Goal: Transaction & Acquisition: Purchase product/service

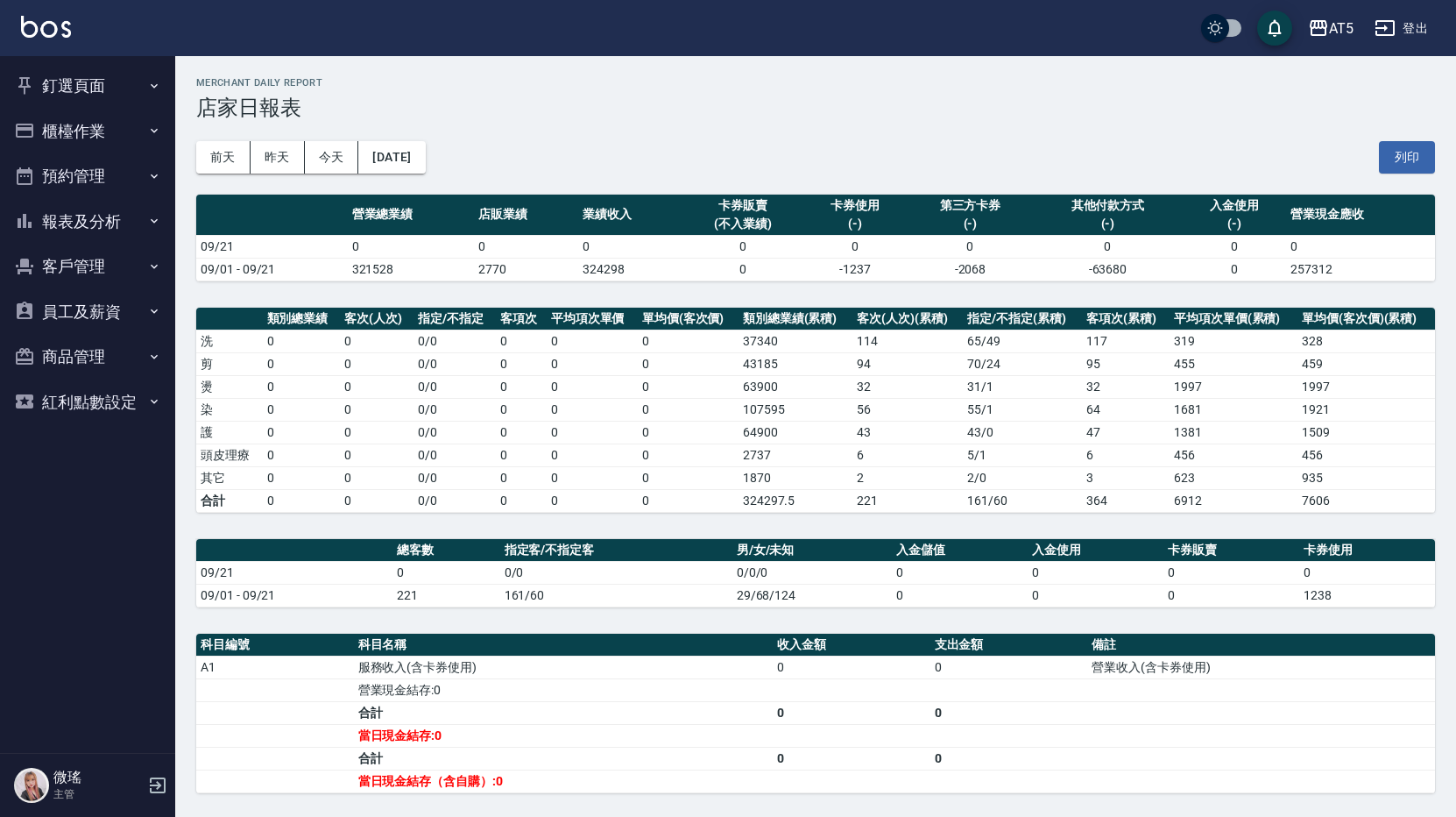
click at [71, 93] on button "釘選頁面" at bounding box center [88, 85] width 162 height 45
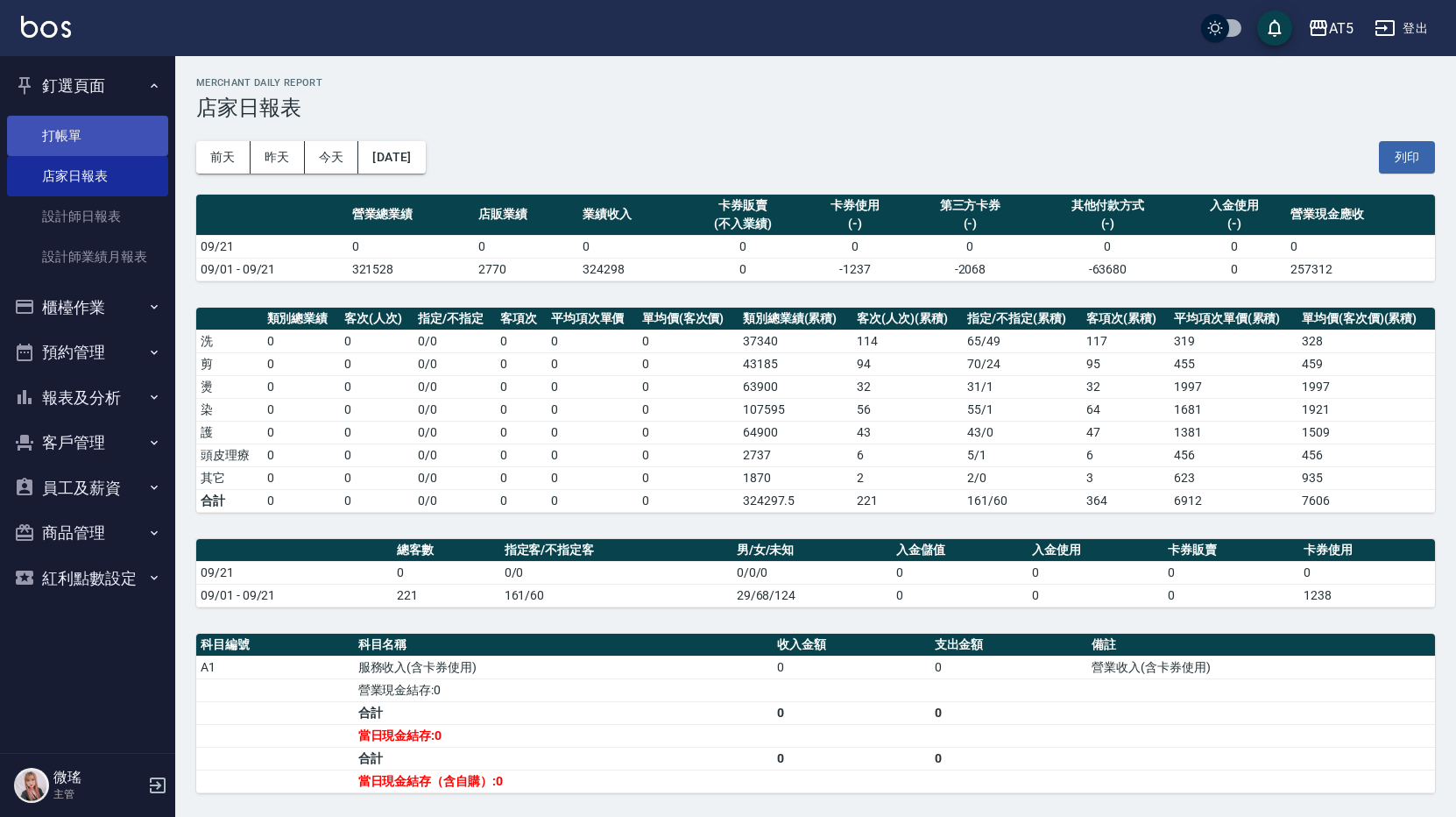
click at [71, 128] on link "打帳單" at bounding box center [88, 135] width 162 height 40
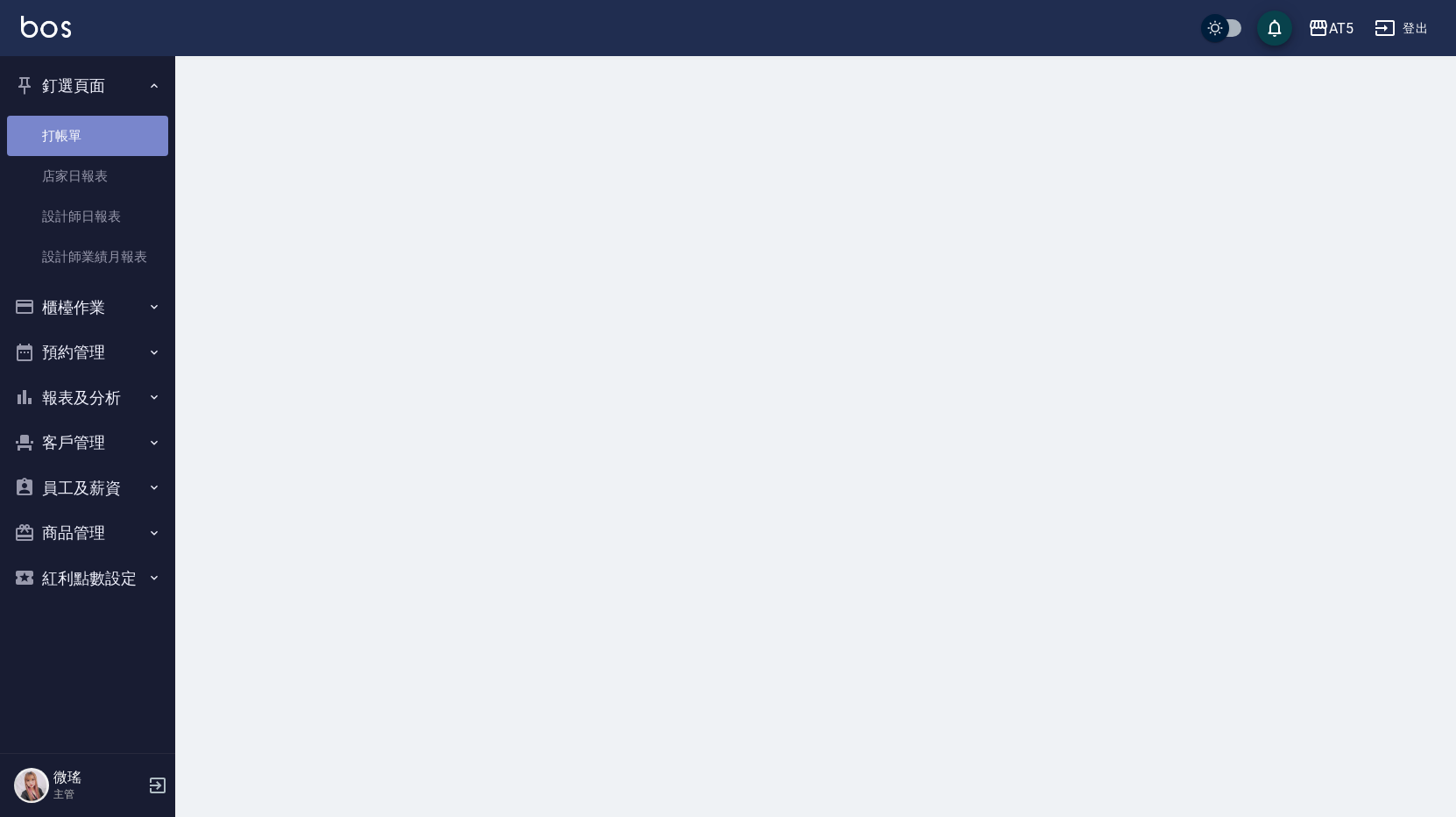
click at [71, 128] on link "打帳單" at bounding box center [88, 135] width 162 height 40
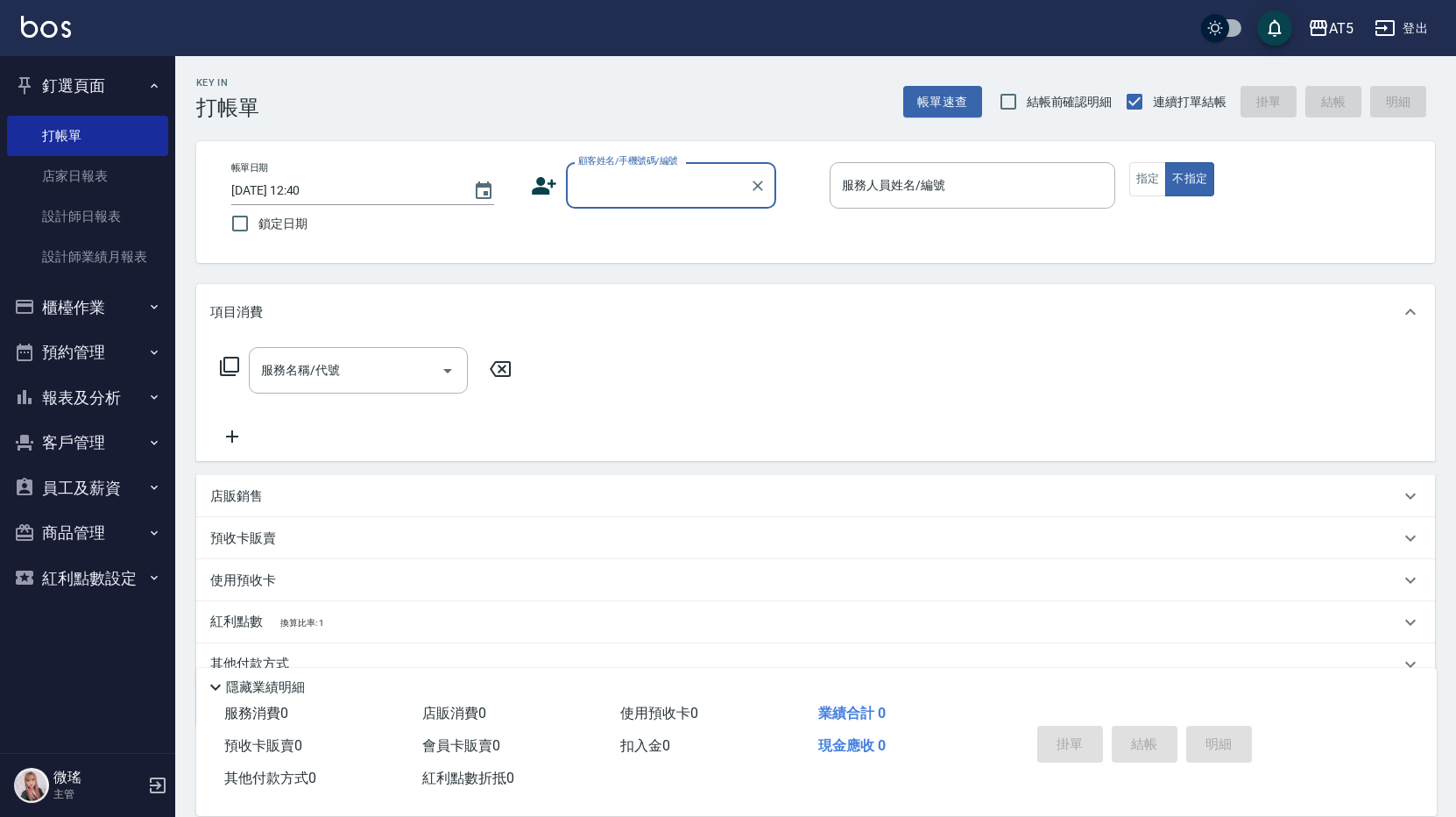
click at [667, 178] on input "顧客姓名/手機號碼/編號" at bounding box center [657, 185] width 168 height 31
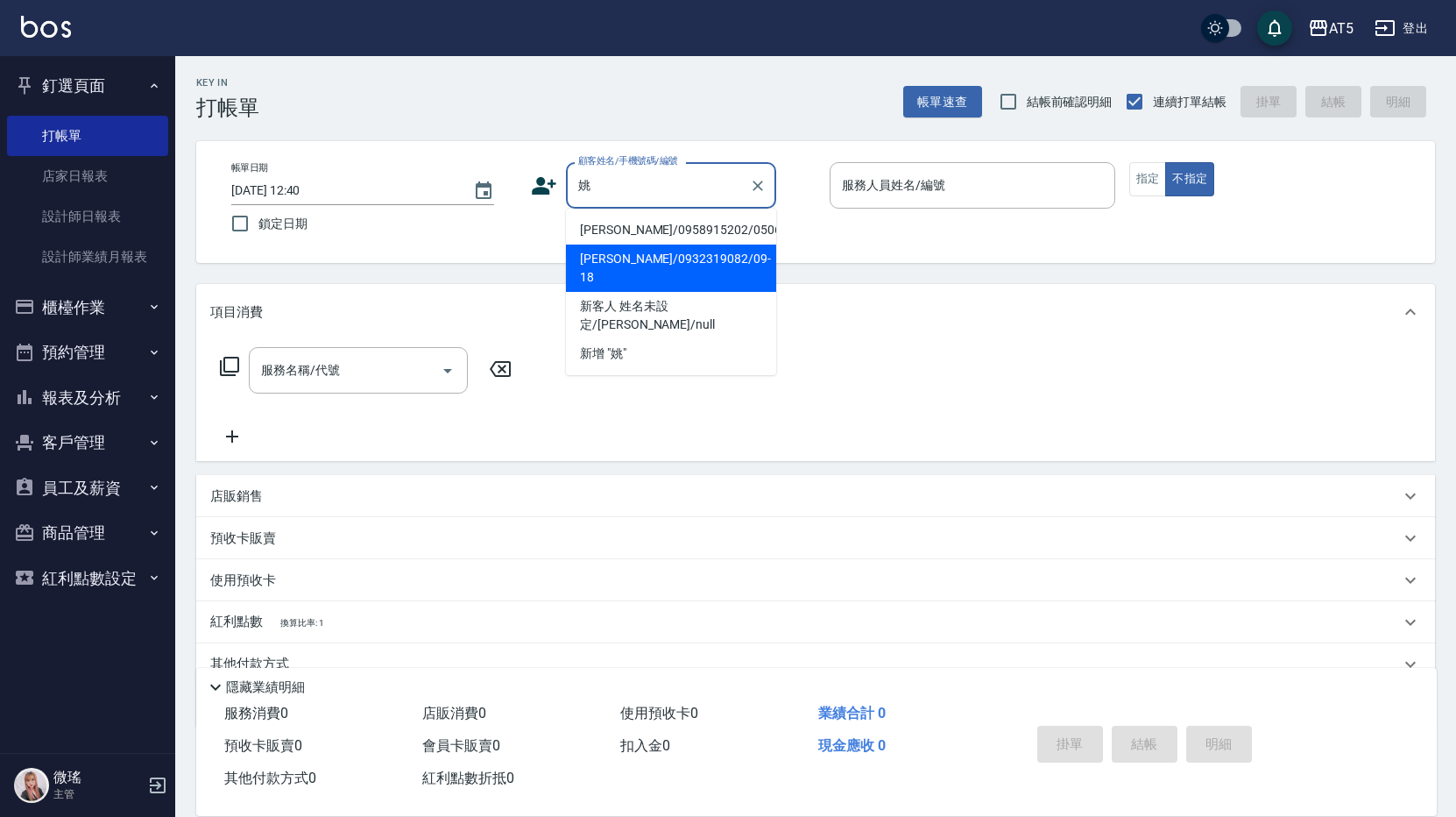
click at [649, 252] on li "姚佩珊/0932319082/09-18" at bounding box center [670, 267] width 210 height 47
type input "姚佩珊/0932319082/09-18"
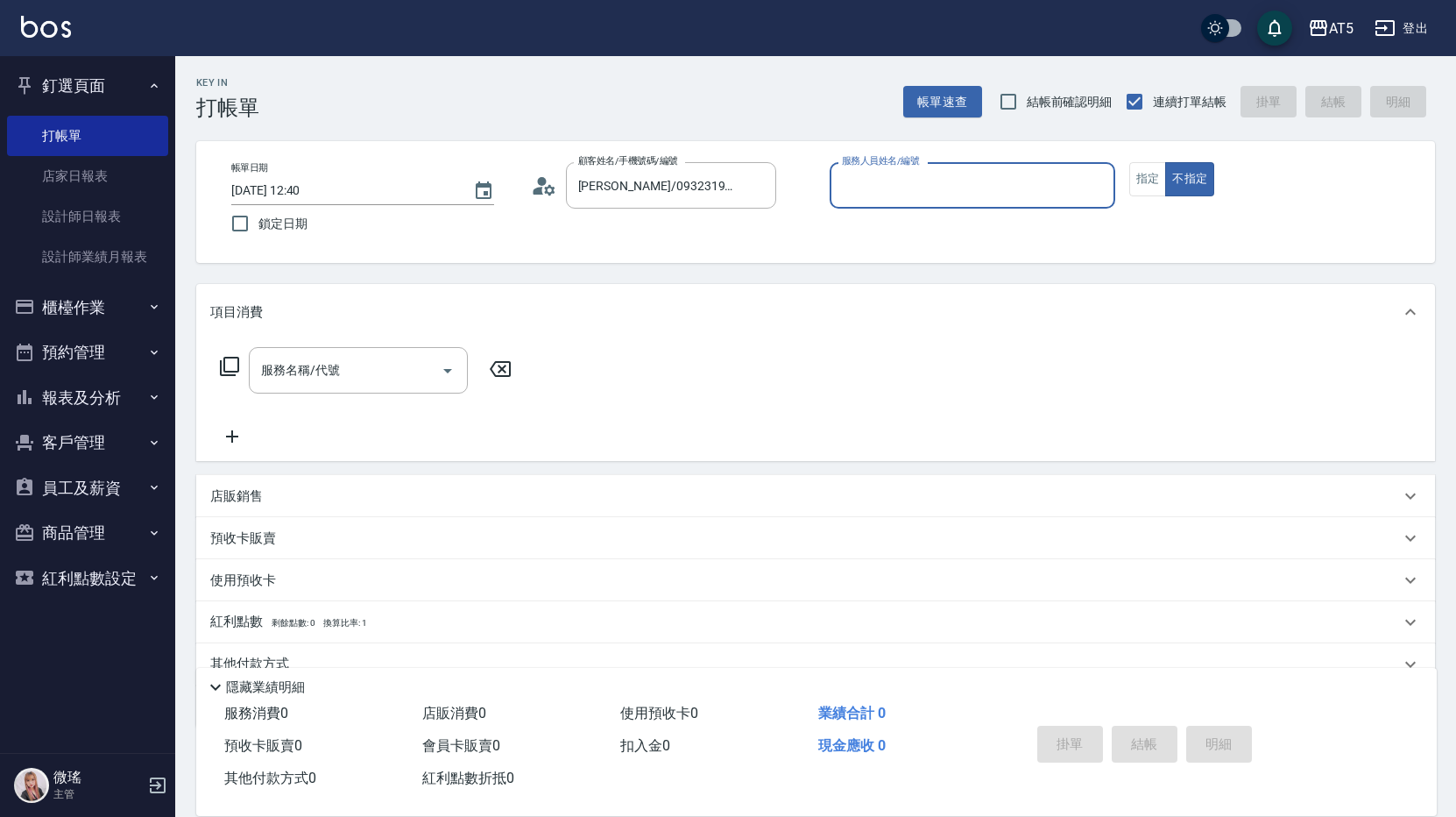
type input "Wei-09"
click at [1147, 188] on button "指定" at bounding box center [1148, 179] width 37 height 34
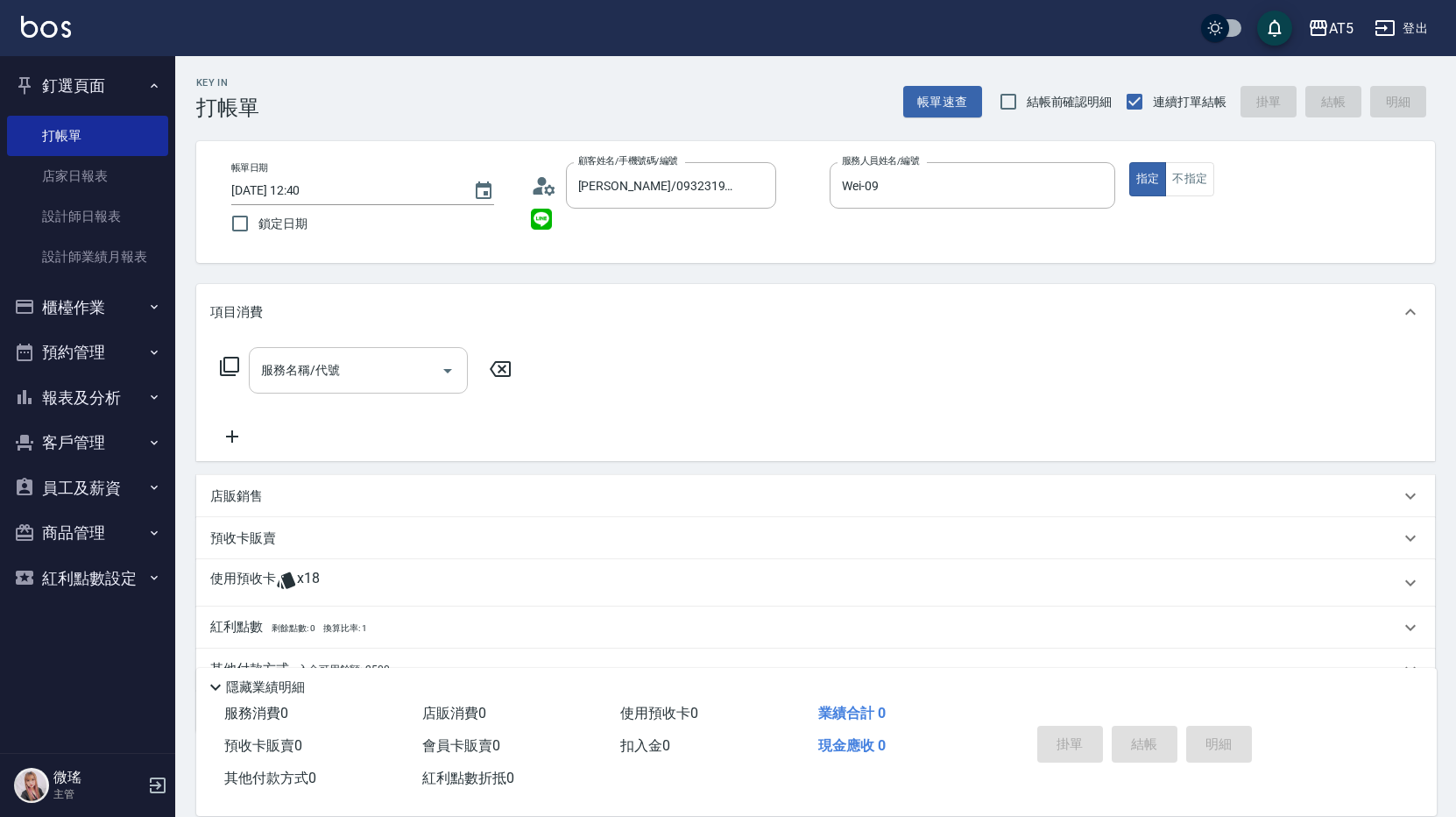
click at [378, 382] on input "服務名稱/代號" at bounding box center [344, 370] width 177 height 31
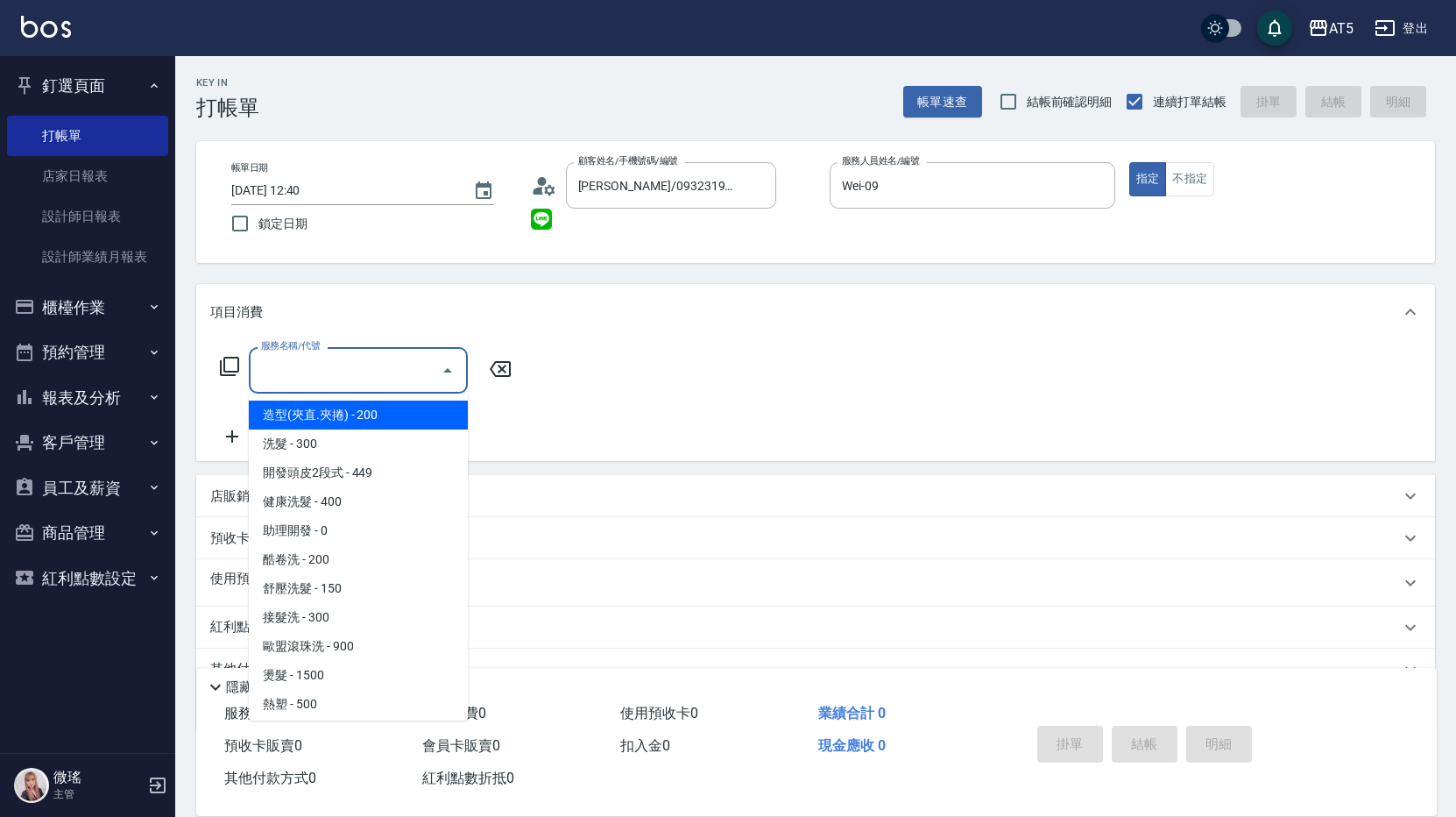
click at [663, 360] on div "服務名稱/代號 服務名稱/代號" at bounding box center [815, 401] width 1238 height 121
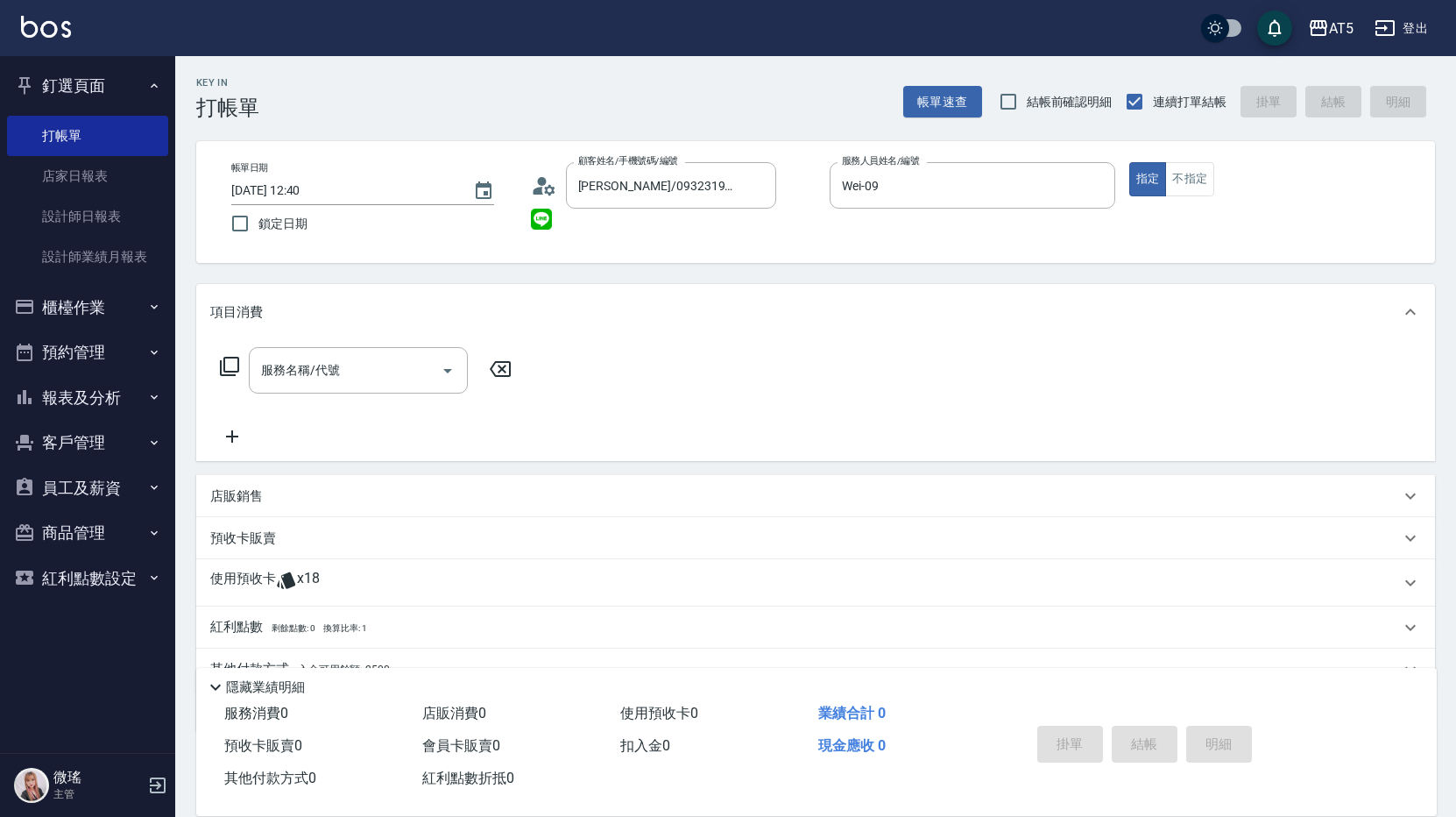
click at [249, 571] on p "使用預收卡" at bounding box center [243, 583] width 66 height 27
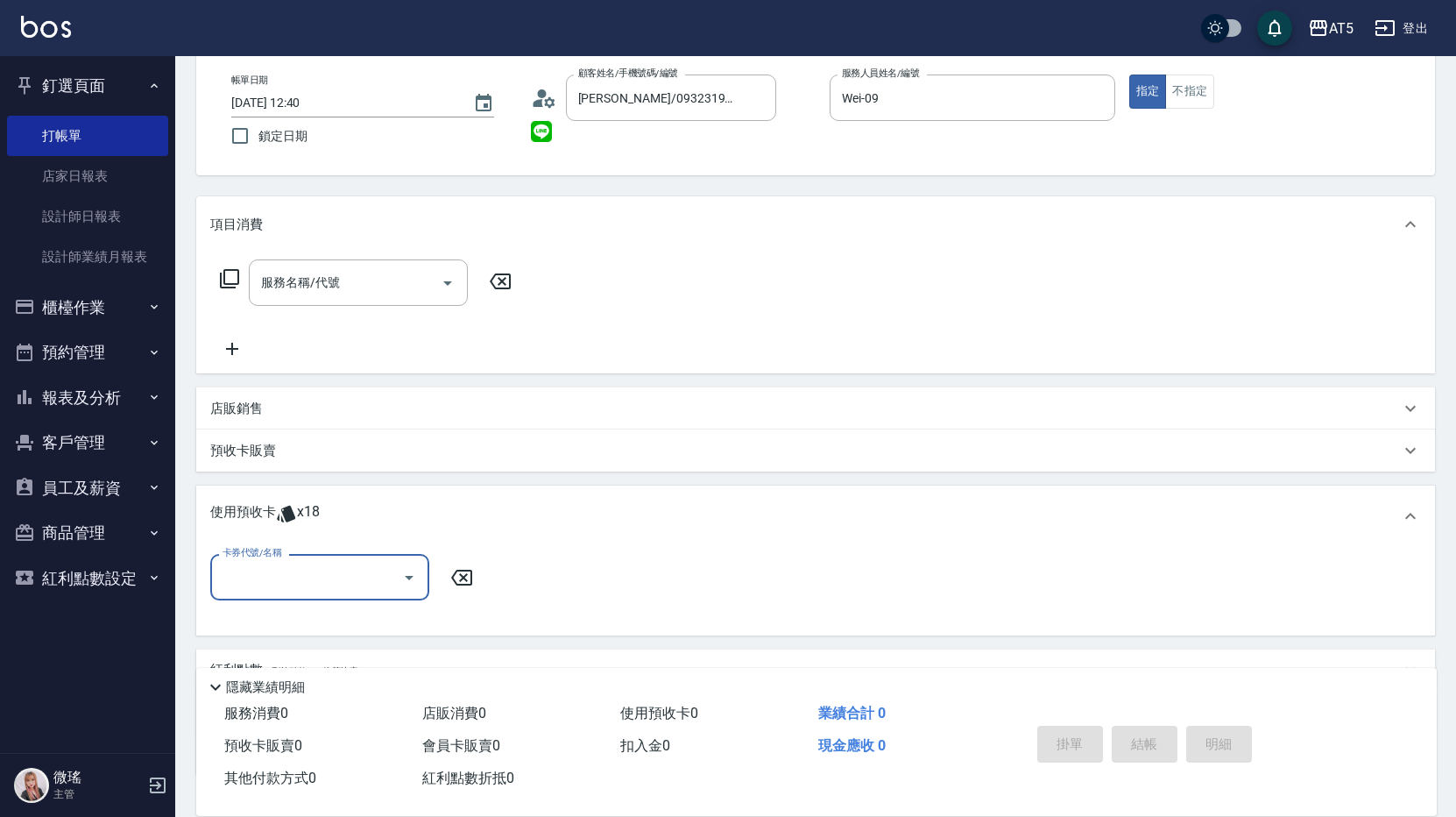
scroll to position [215, 0]
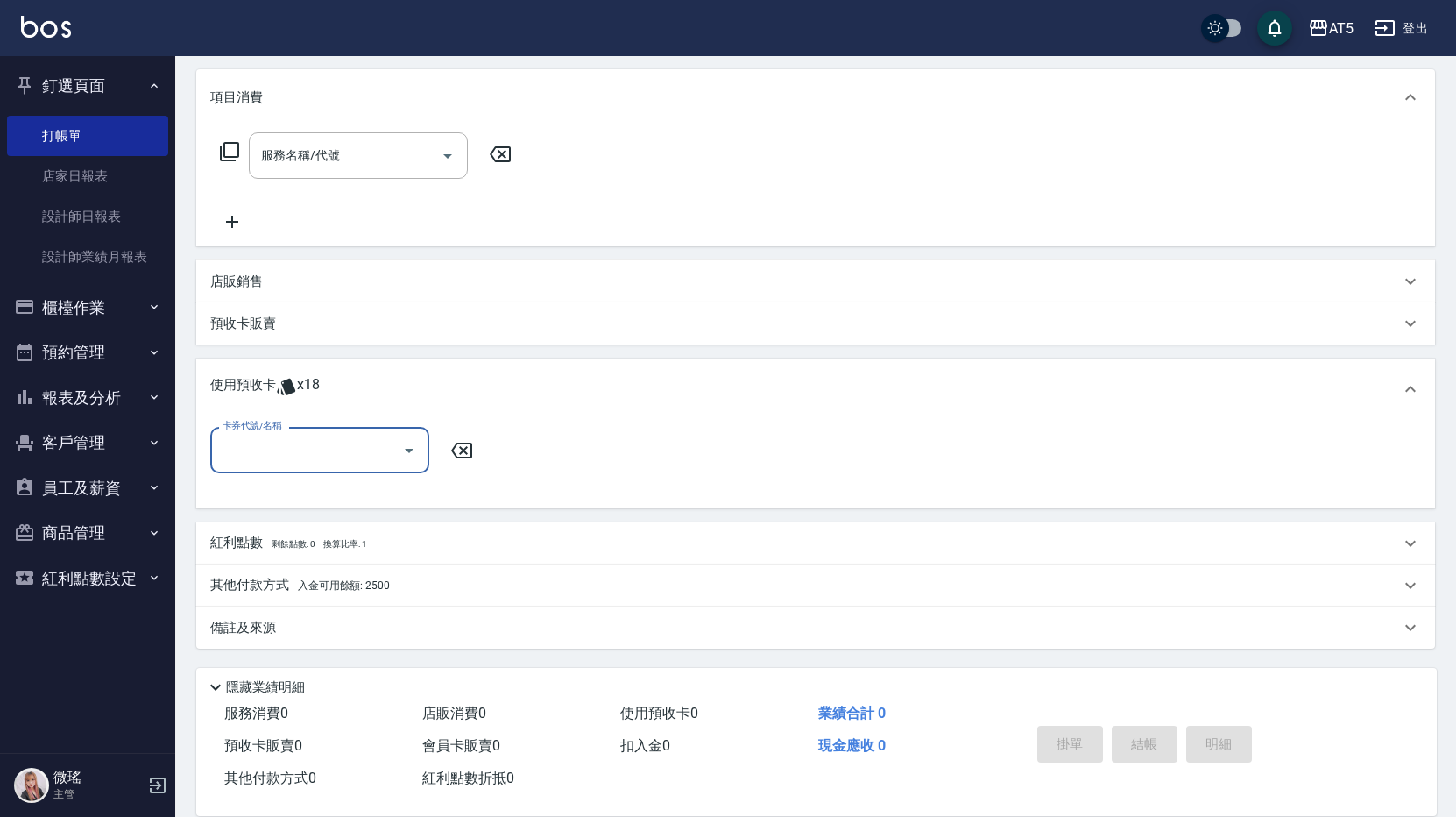
click at [345, 464] on input "卡券代號/名稱" at bounding box center [306, 449] width 177 height 31
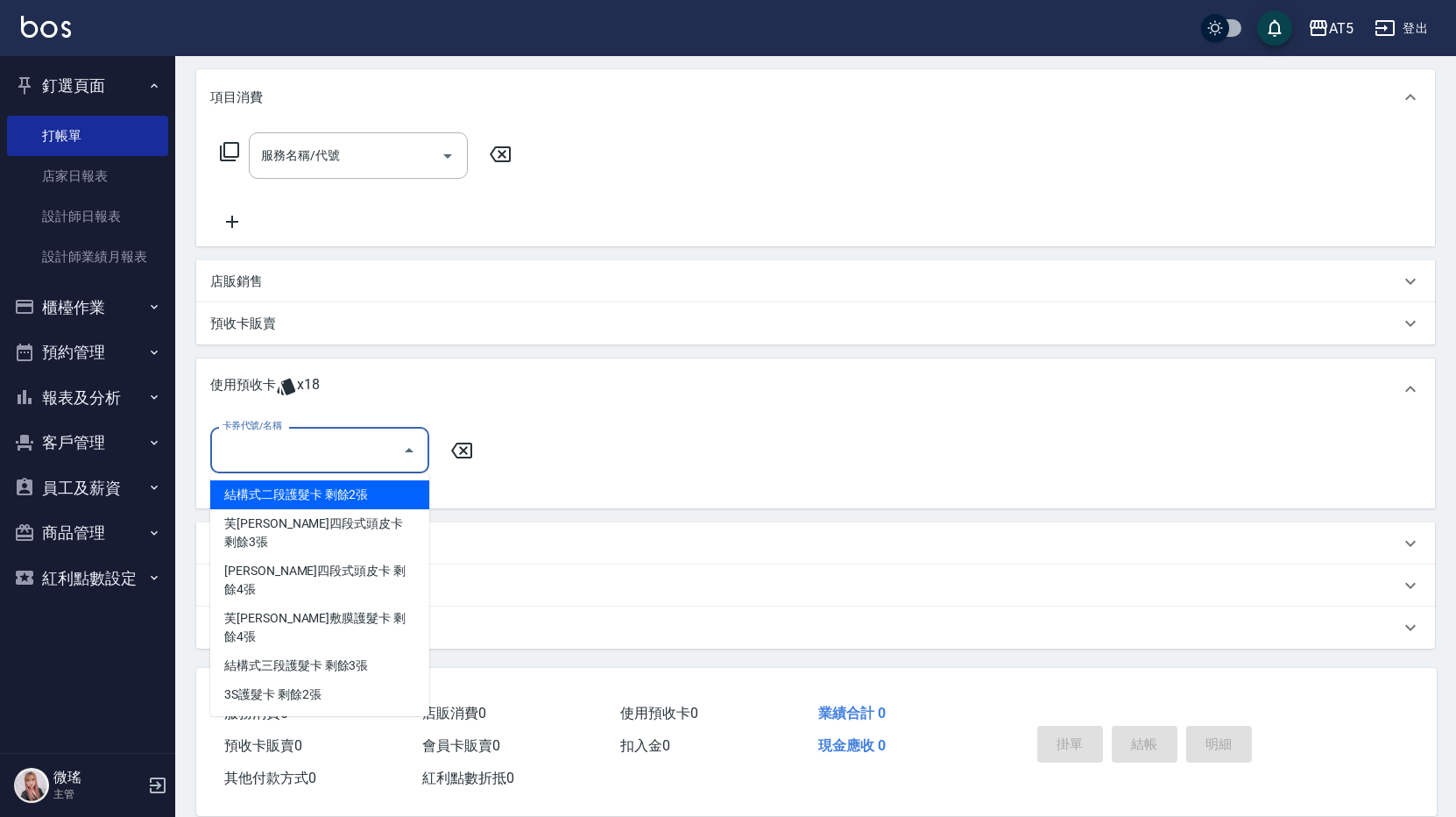
click at [345, 464] on input "卡券代號/名稱" at bounding box center [306, 449] width 177 height 31
click at [342, 456] on input "卡券代號/名稱" at bounding box center [306, 449] width 177 height 31
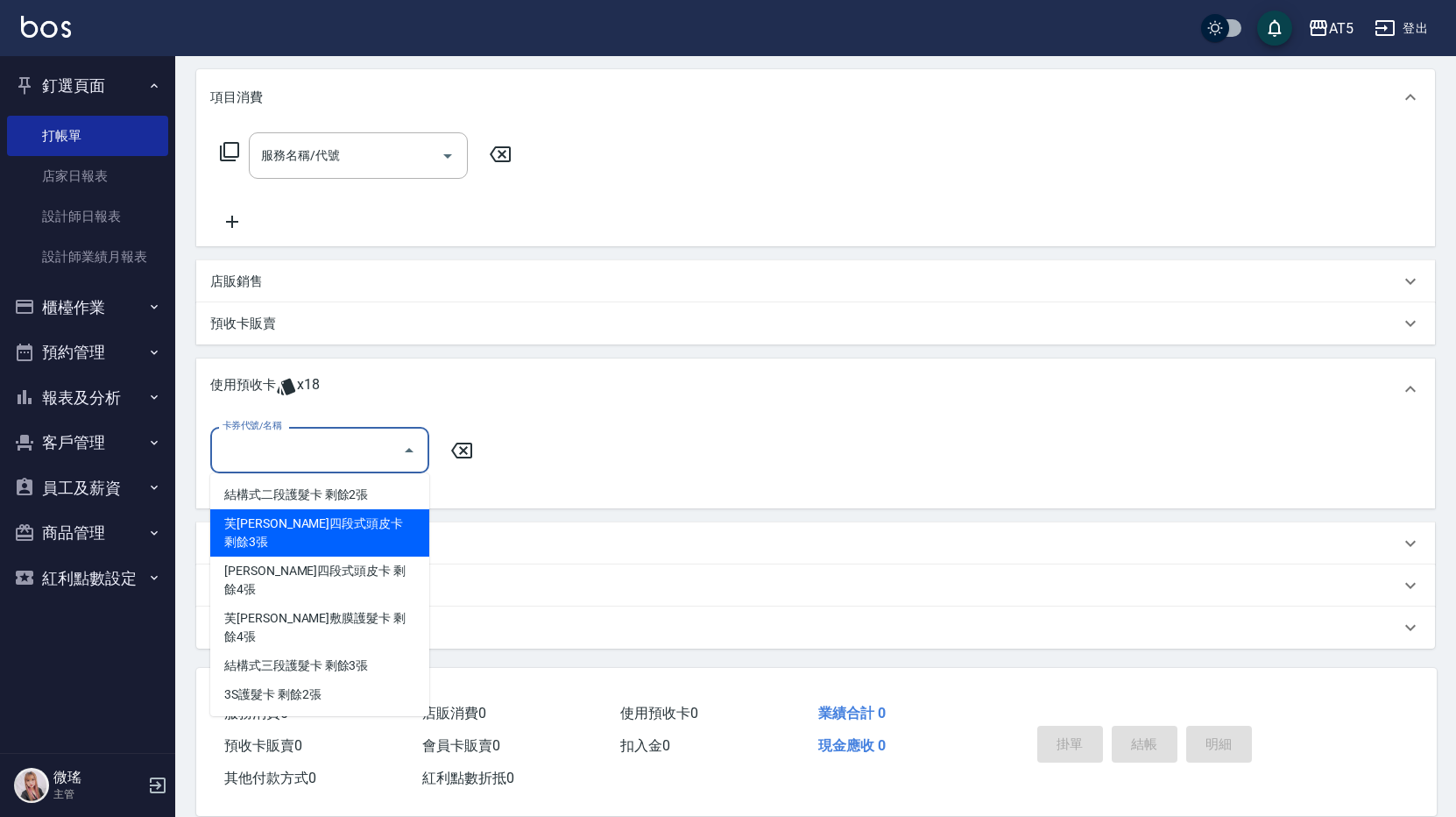
click at [328, 524] on div "芙米勒四段式頭皮卡 剩餘3張" at bounding box center [320, 532] width 219 height 47
type input "芙米勒四段式頭皮卡"
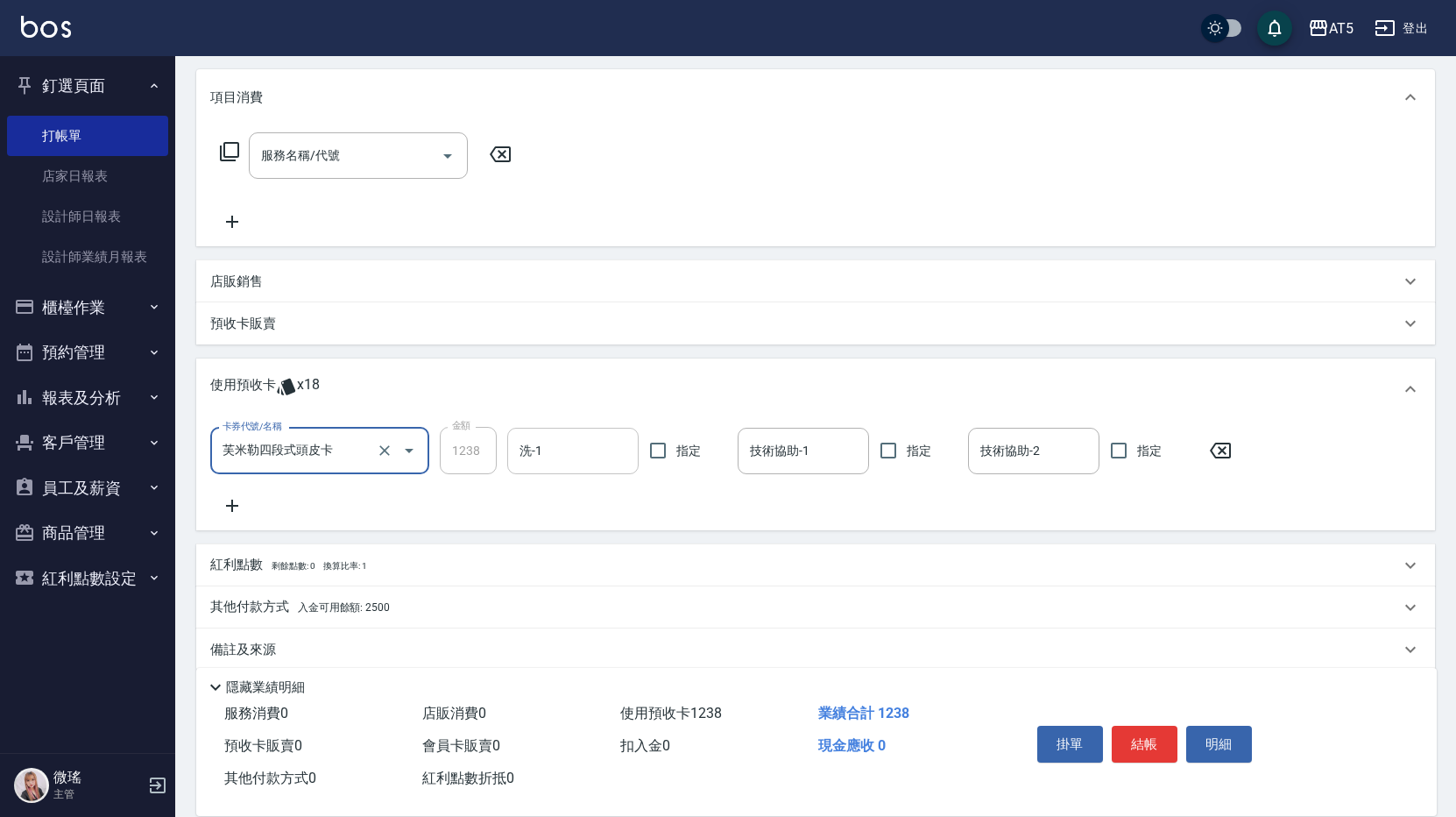
click at [597, 447] on input "洗-1" at bounding box center [573, 450] width 115 height 31
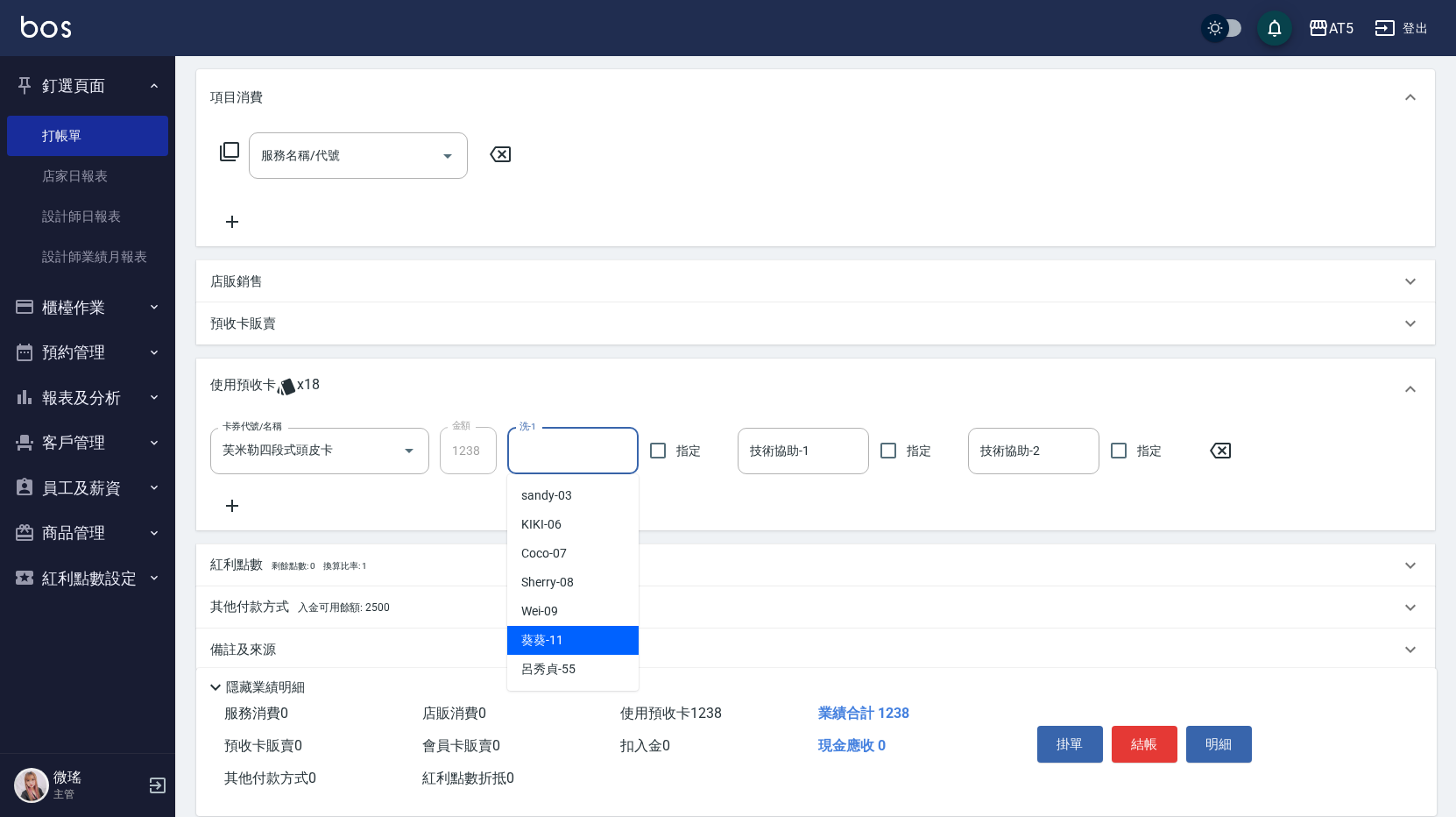
click at [561, 629] on div "葵葵 -11" at bounding box center [573, 640] width 131 height 29
type input "葵葵-11"
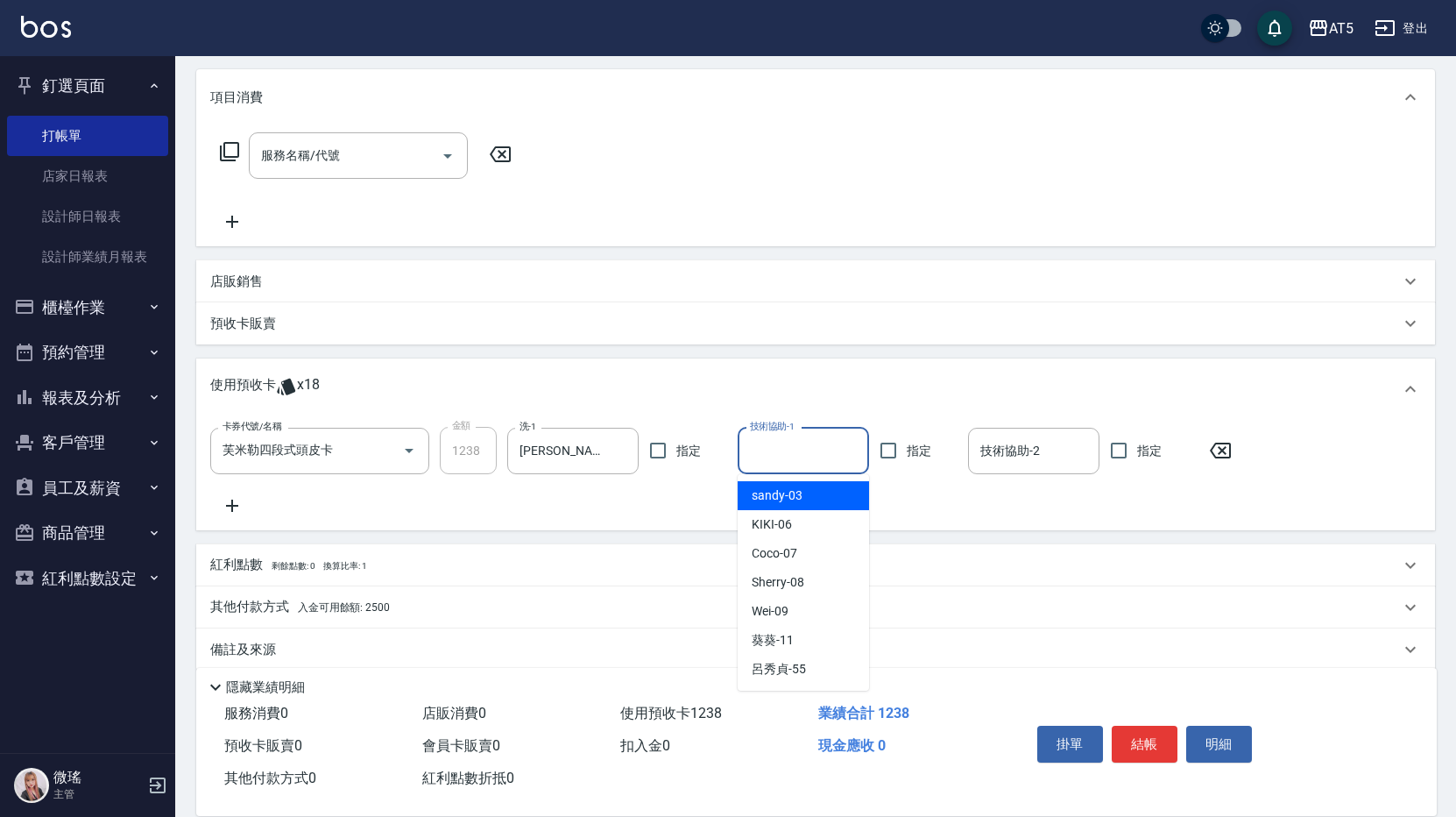
click at [809, 445] on input "技術協助-1" at bounding box center [803, 450] width 115 height 31
click at [786, 640] on span "葵葵 -11" at bounding box center [772, 639] width 42 height 19
type input "葵葵-11"
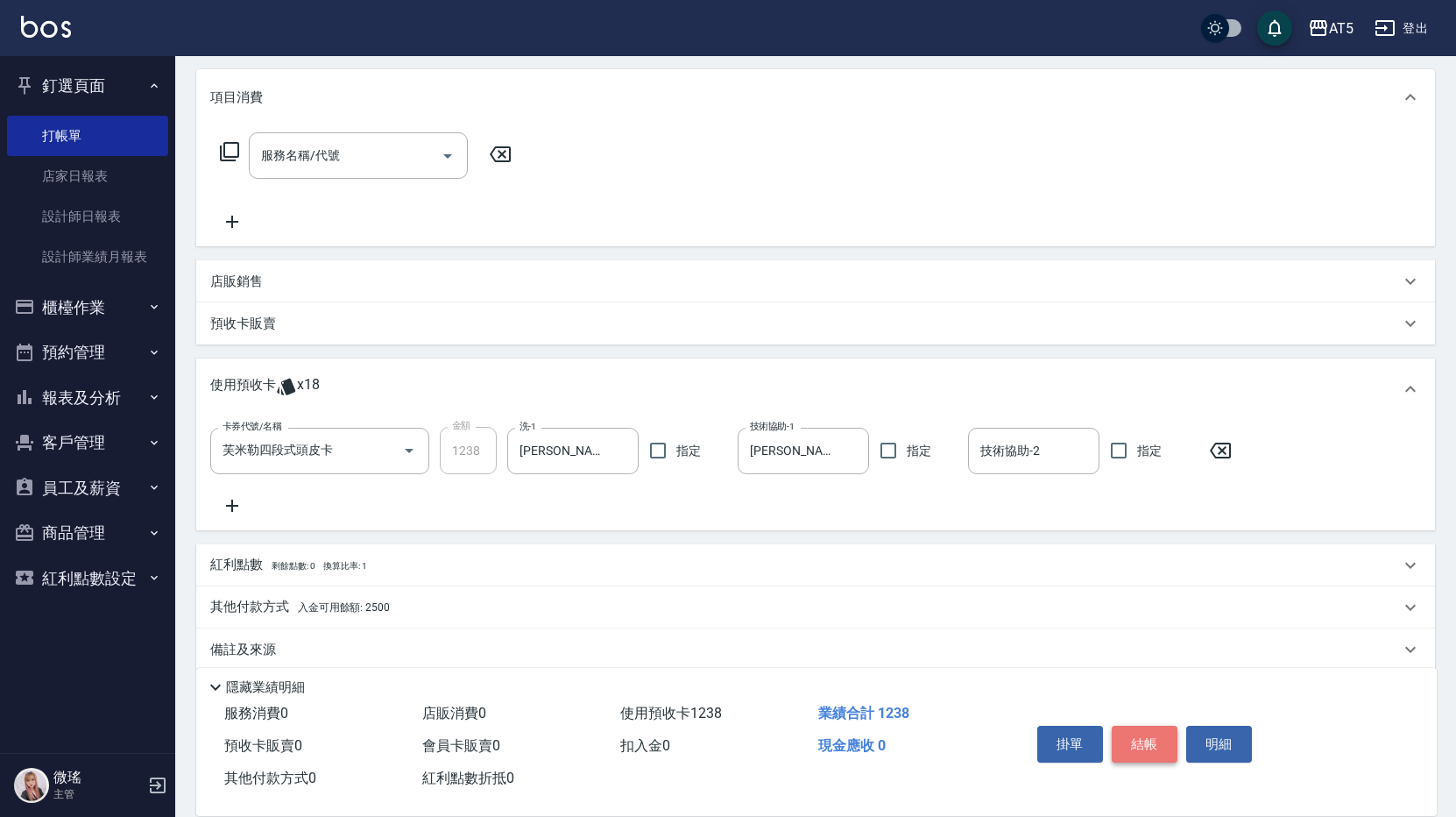
click at [1155, 739] on button "結帳" at bounding box center [1144, 743] width 66 height 36
type input "[DATE] 12:41"
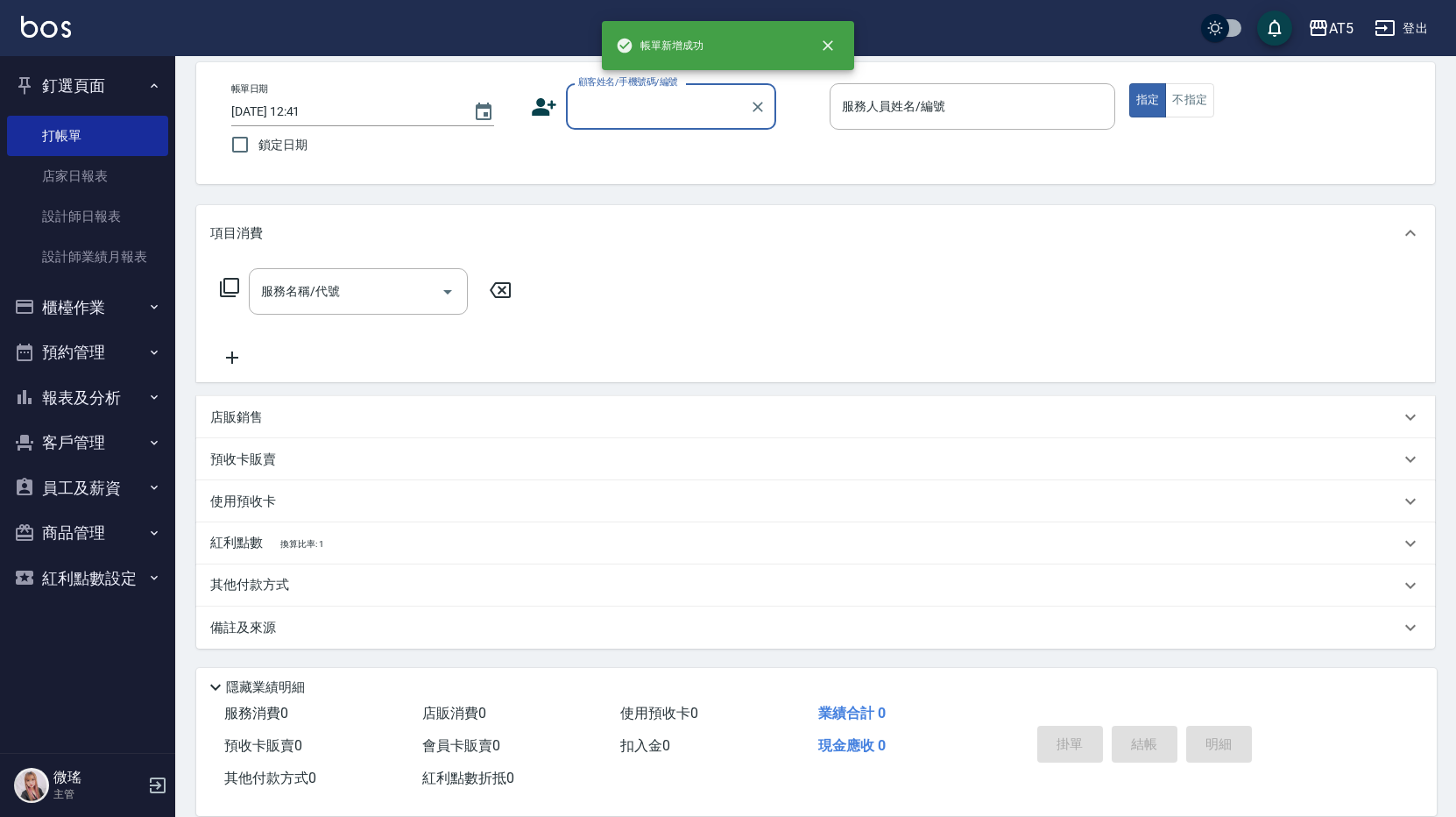
scroll to position [0, 0]
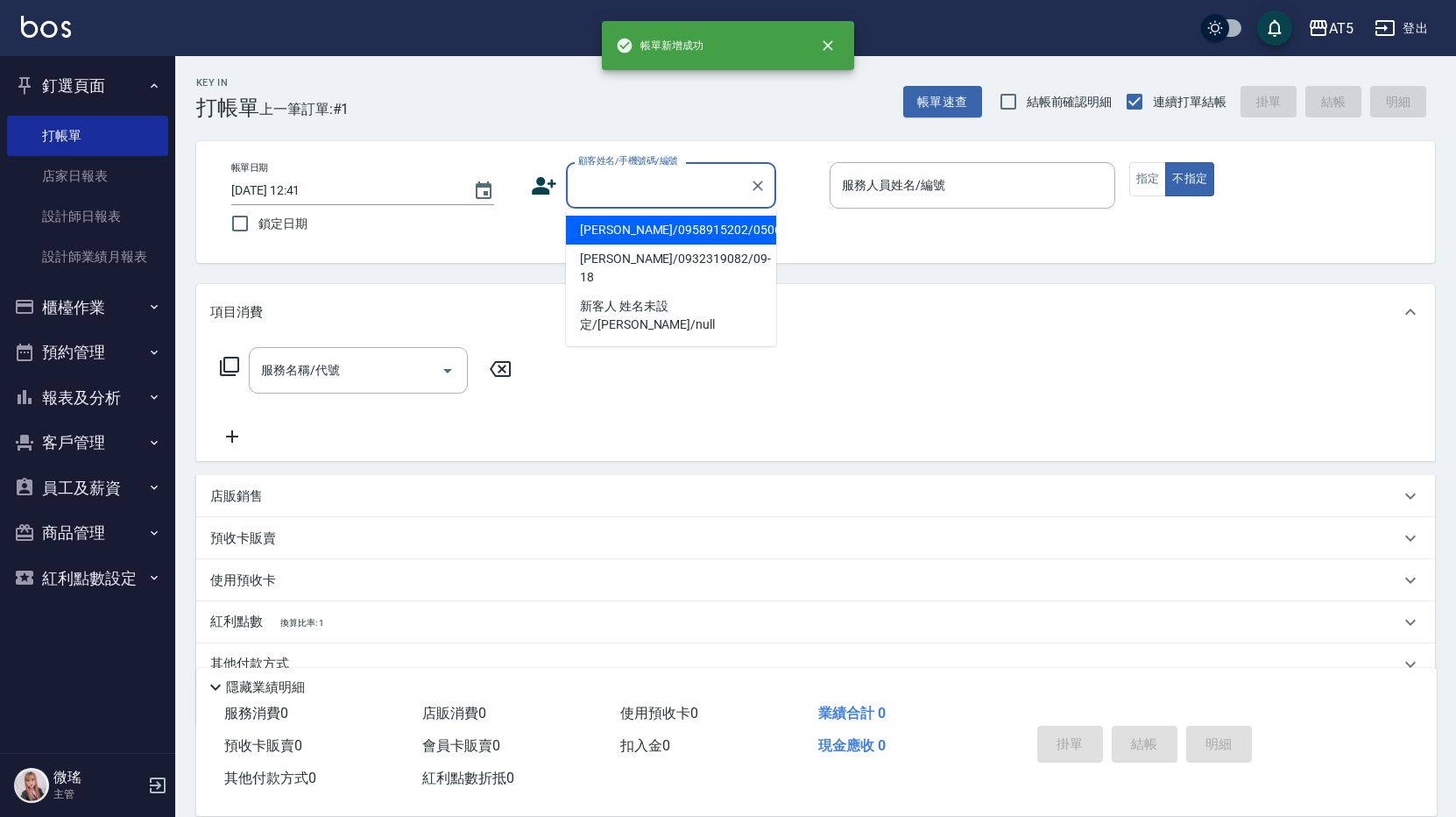
click at [644, 197] on input "顧客姓名/手機號碼/編號" at bounding box center [657, 185] width 168 height 31
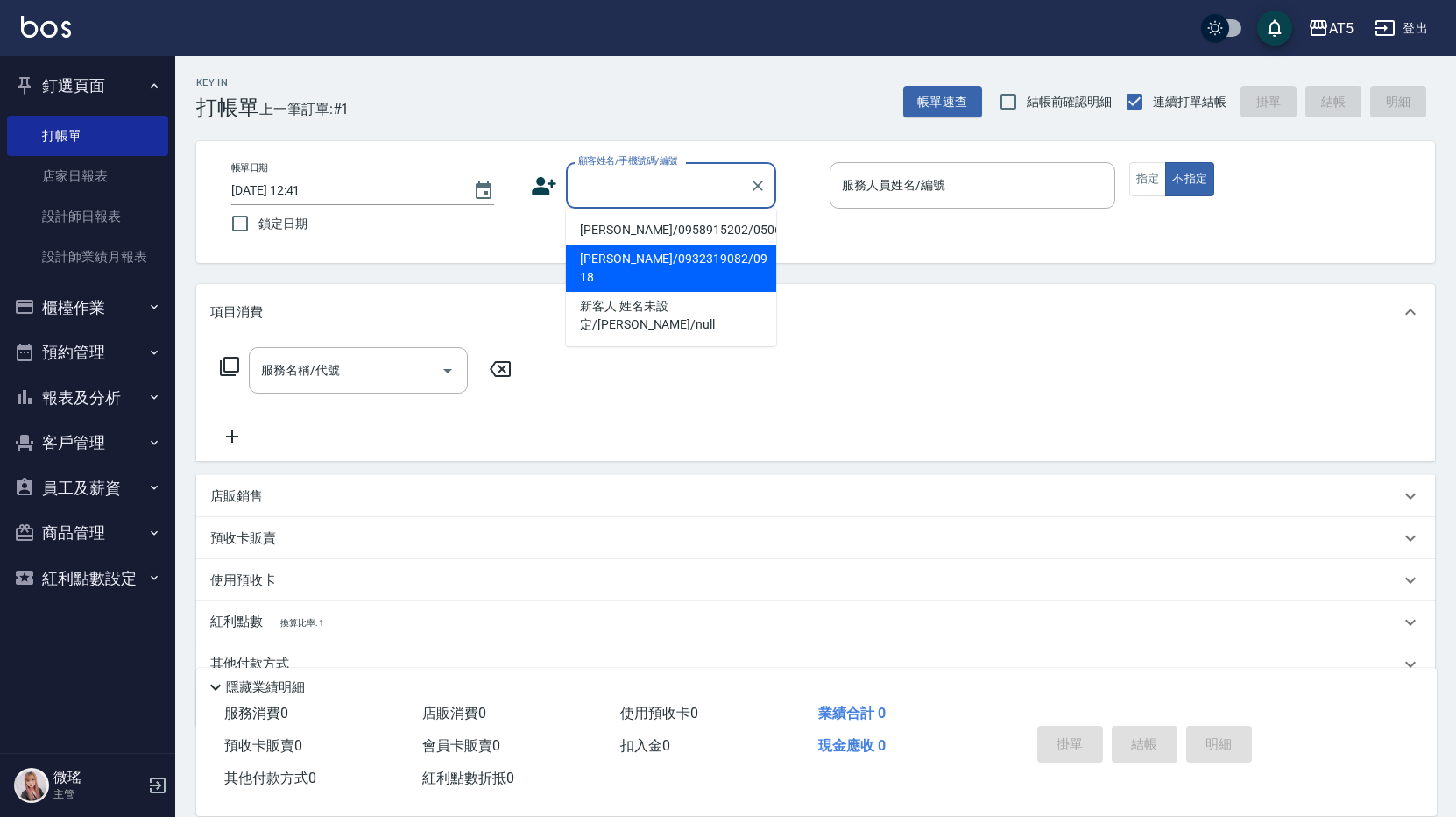
click at [649, 261] on li "姚佩珊/0932319082/09-18" at bounding box center [670, 267] width 210 height 47
type input "姚佩珊/0932319082/09-18"
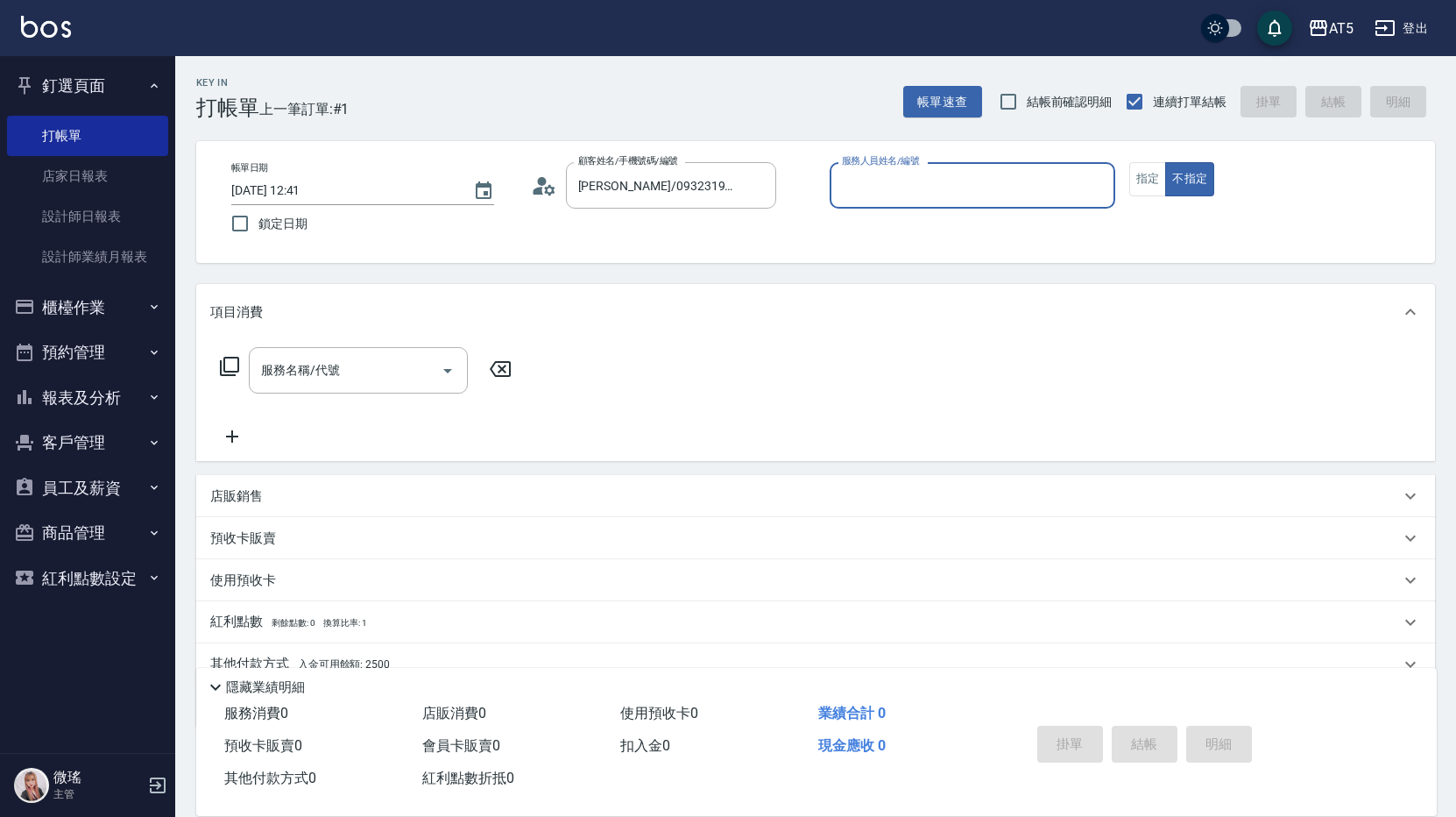
type input "Wei-09"
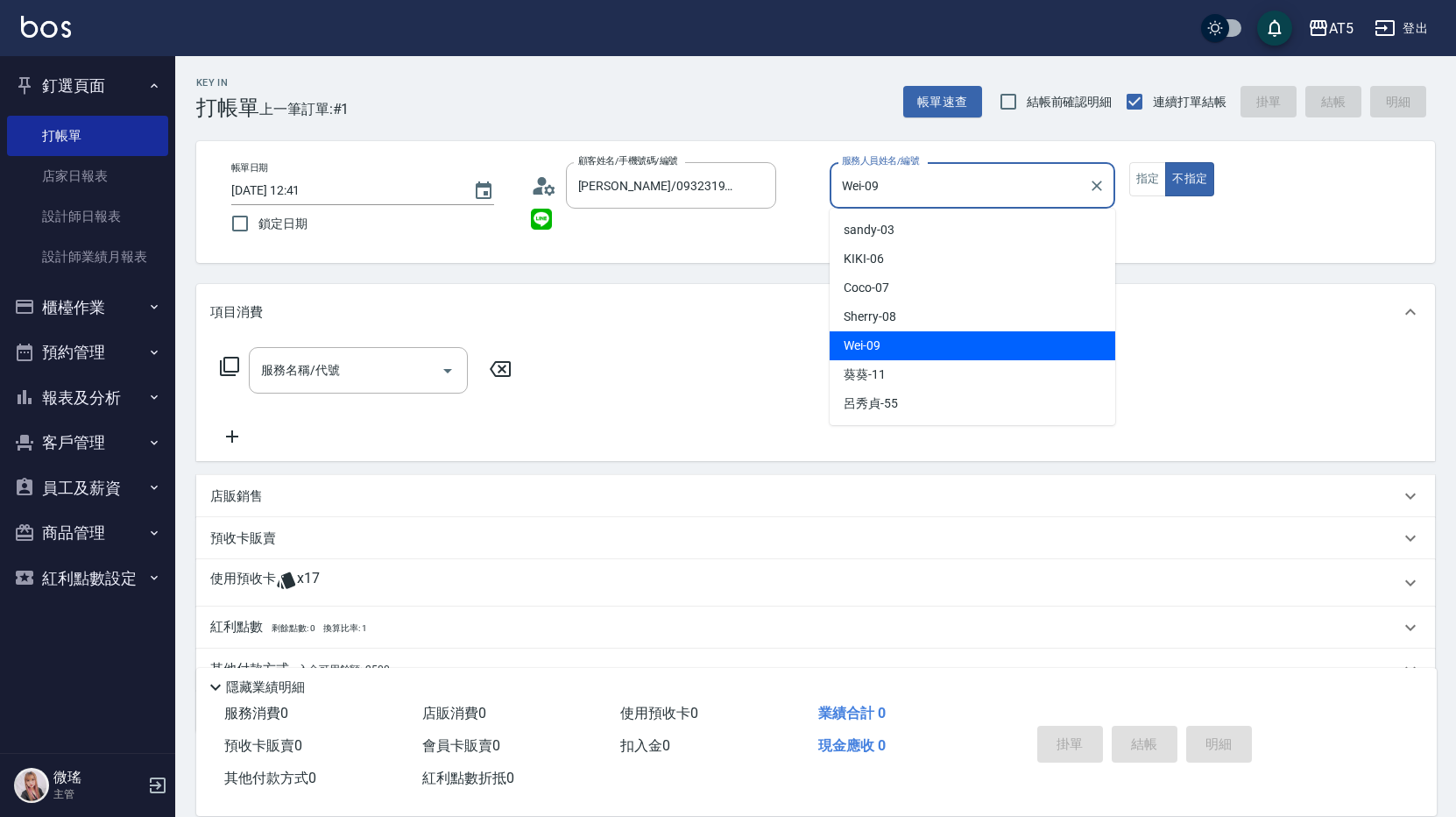
click at [946, 190] on input "Wei-09" at bounding box center [959, 185] width 243 height 31
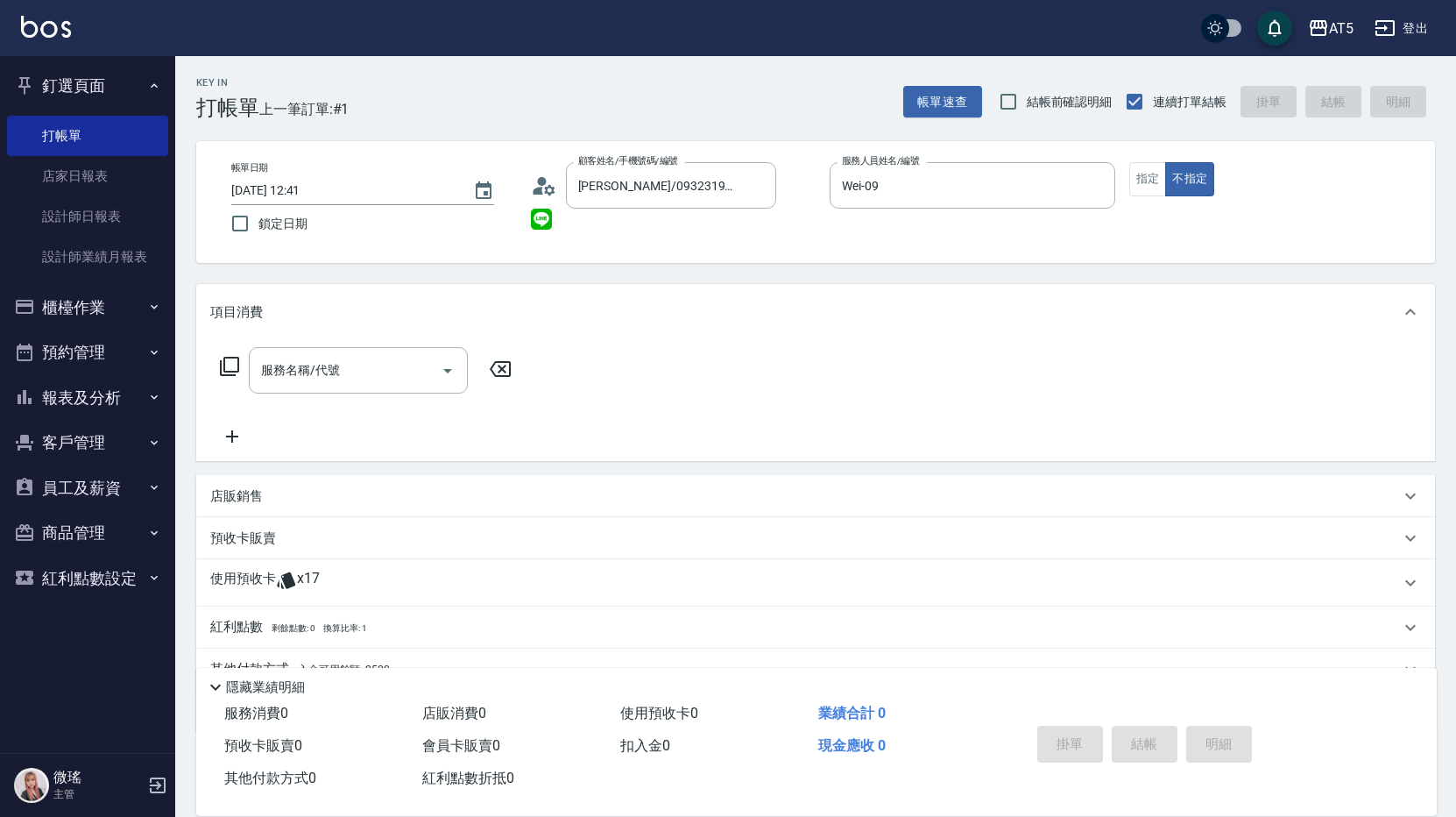
click at [710, 345] on div "服務名稱/代號 服務名稱/代號" at bounding box center [815, 401] width 1238 height 121
click at [1143, 178] on button "指定" at bounding box center [1148, 179] width 37 height 34
click at [223, 570] on p "使用預收卡" at bounding box center [243, 583] width 66 height 27
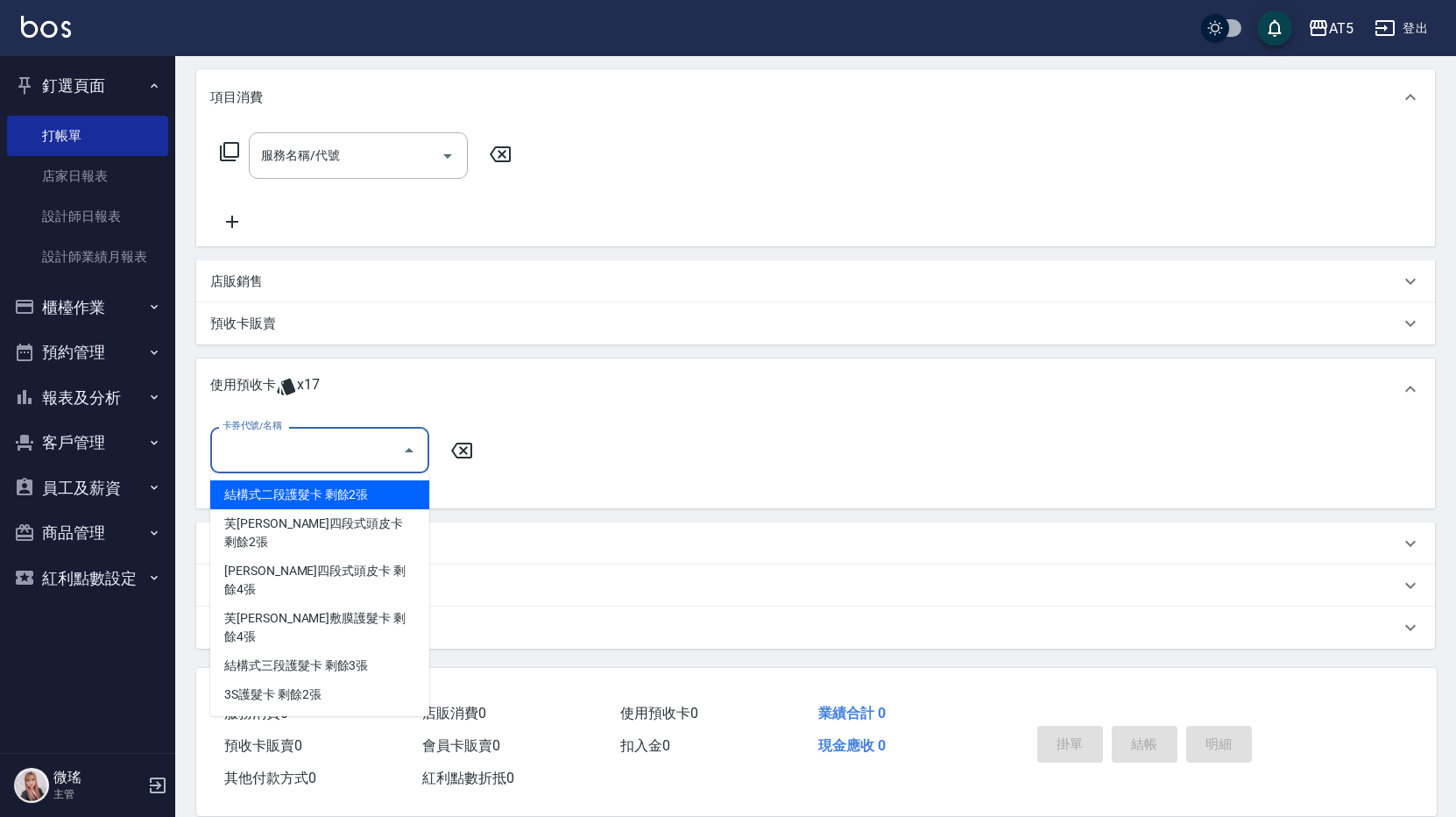
click at [320, 444] on input "卡券代號/名稱" at bounding box center [306, 449] width 177 height 31
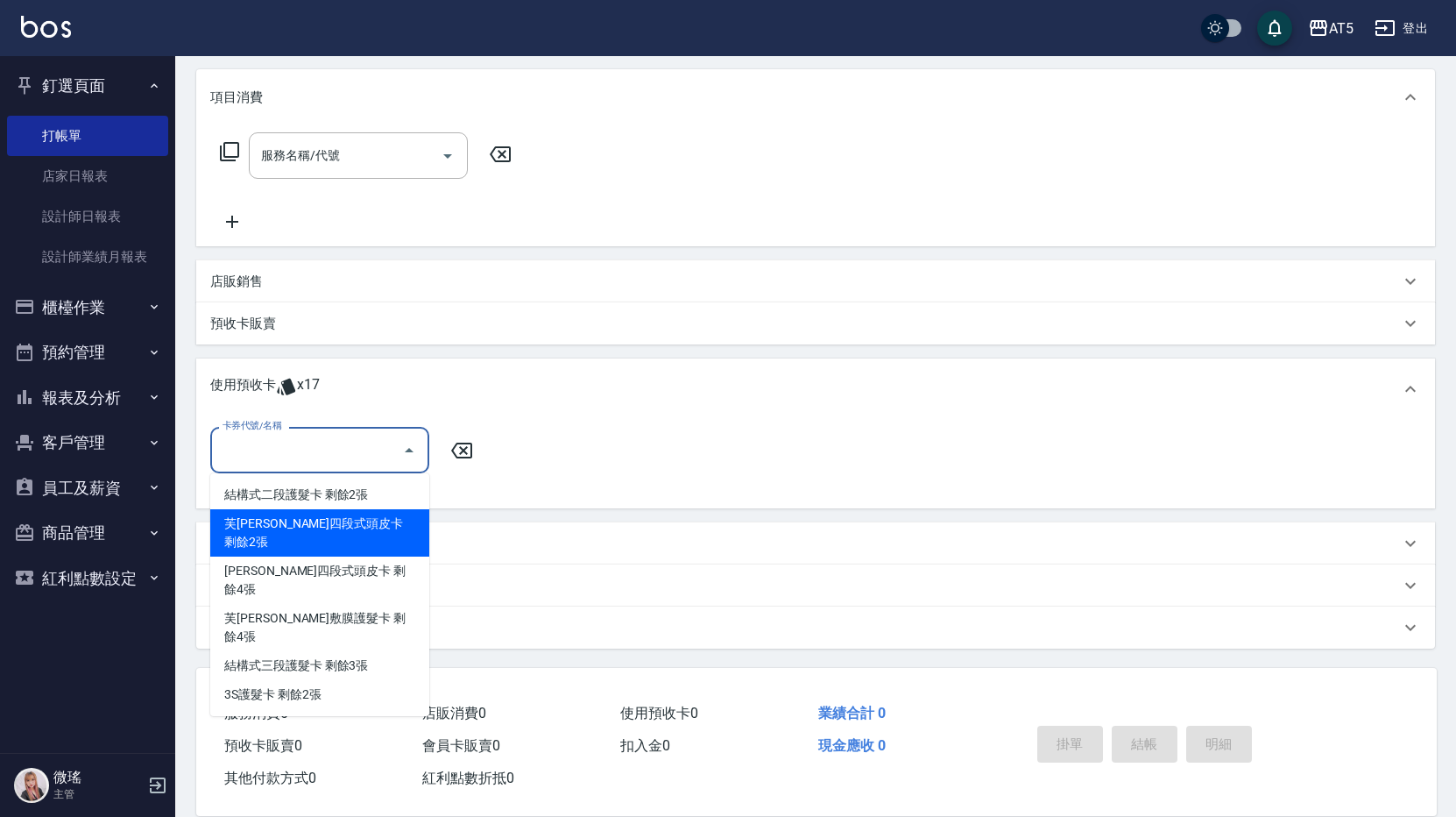
click at [310, 527] on div "芙米勒四段式頭皮卡 剩餘2張" at bounding box center [320, 532] width 219 height 47
type input "芙米勒四段式頭皮卡"
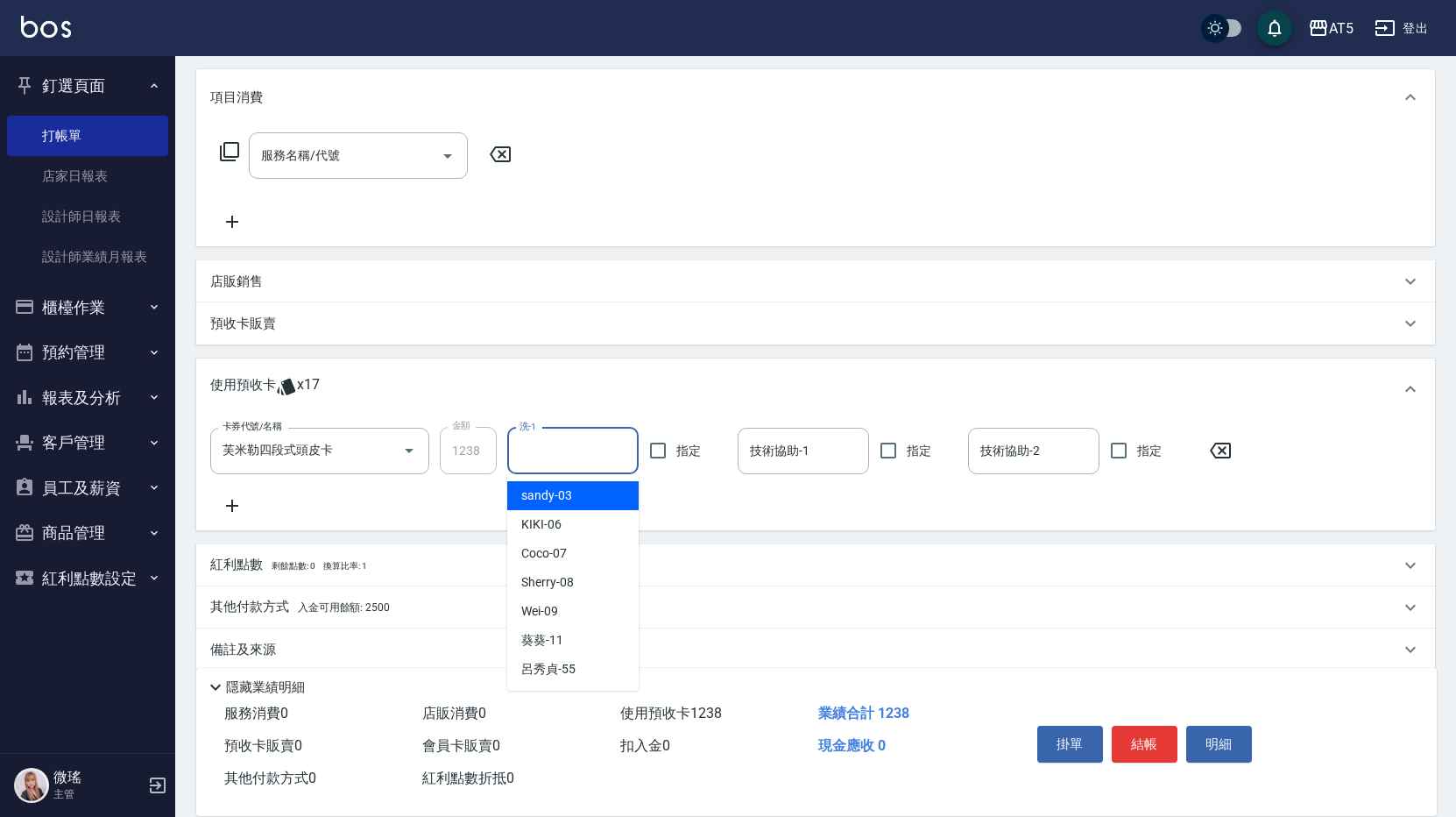
click at [592, 435] on input "洗-1" at bounding box center [573, 450] width 115 height 31
click at [798, 357] on div "項目消費 服務名稱/代號 服務名稱/代號 店販銷售 服務人員姓名/編號 服務人員姓名/編號 商品代號/名稱 商品代號/名稱 預收卡販賣 卡券名稱/代號 卡券名…" at bounding box center [815, 369] width 1238 height 601
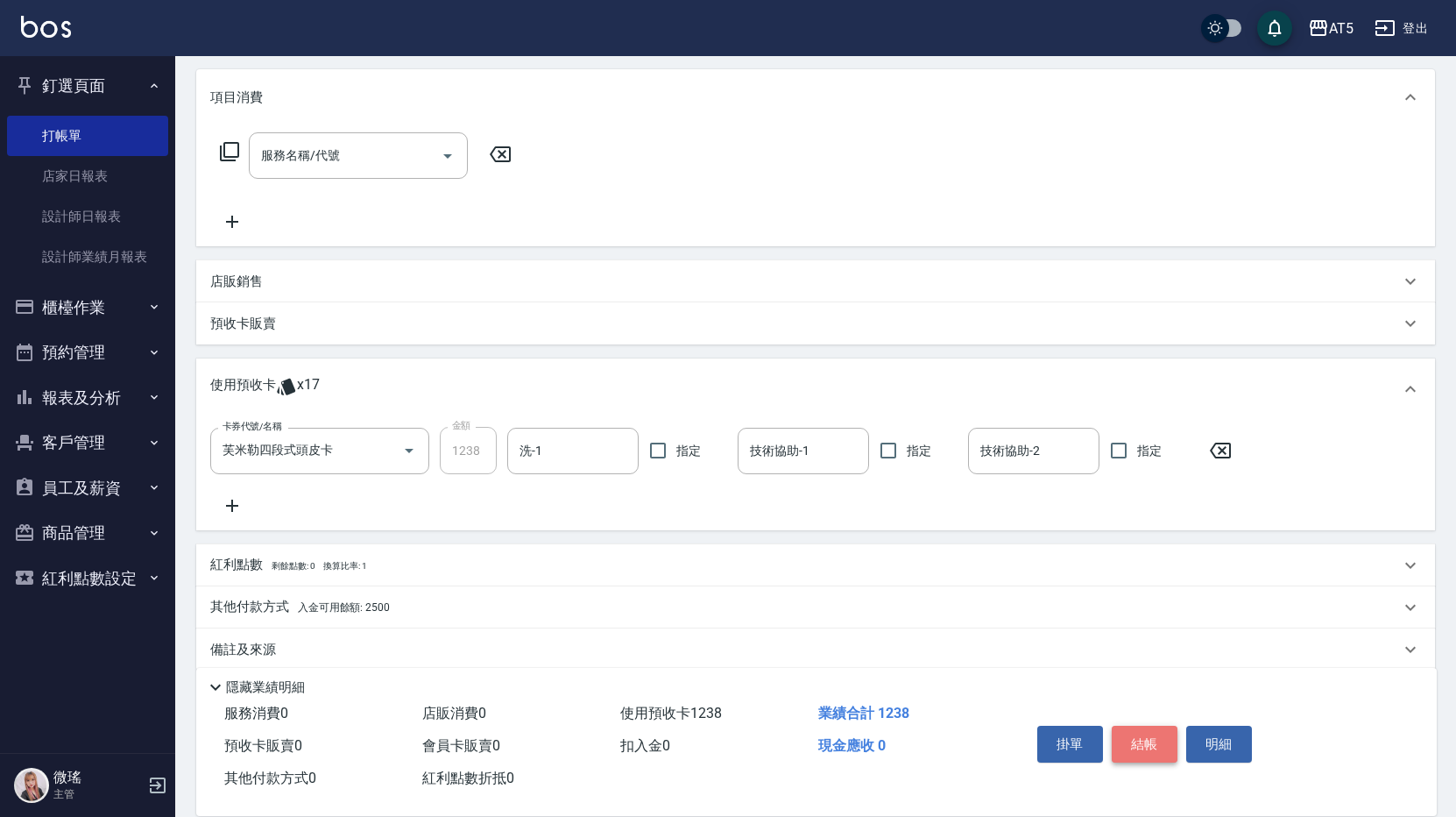
click at [1155, 741] on button "結帳" at bounding box center [1144, 743] width 66 height 36
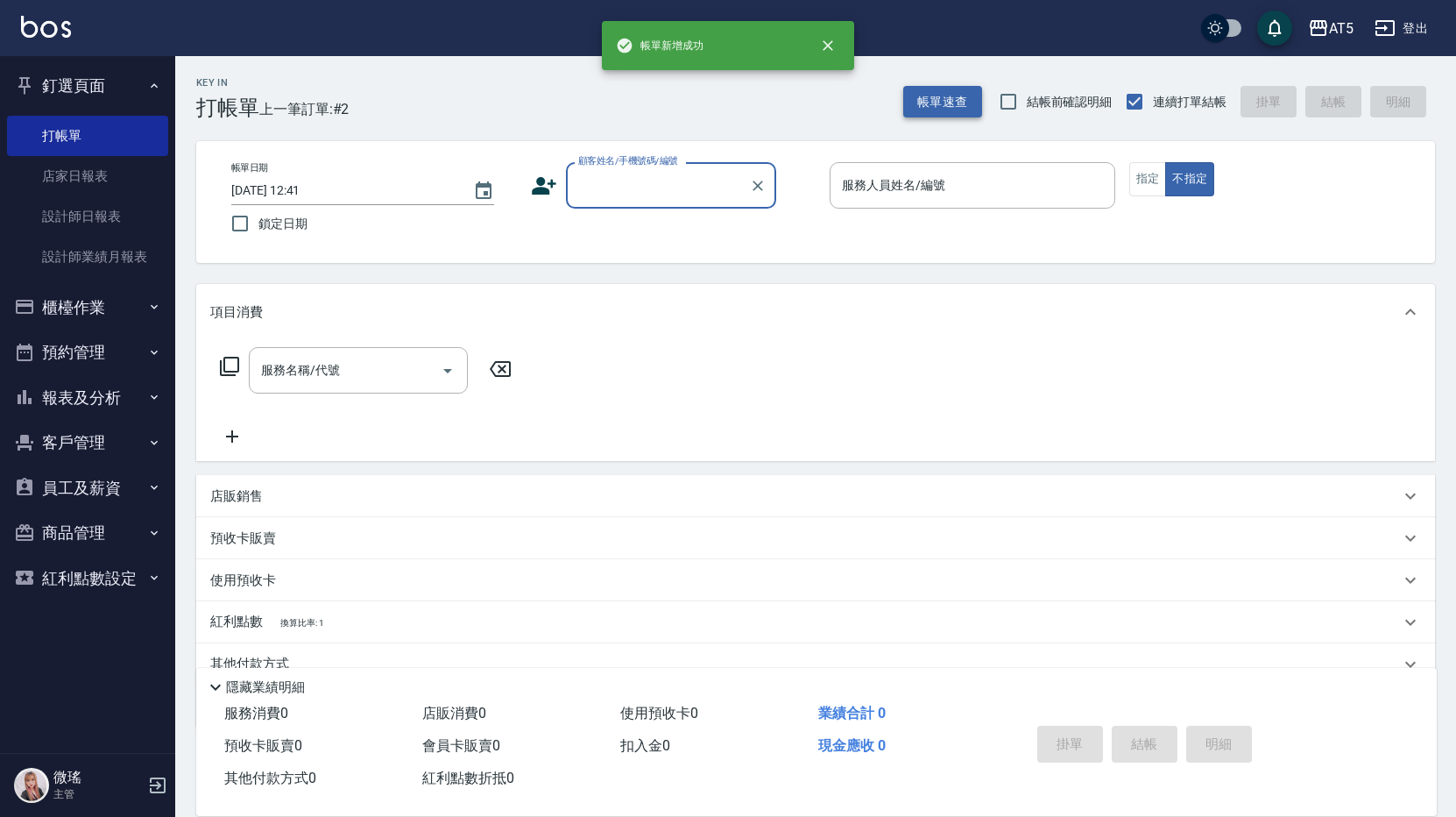
click at [943, 101] on button "帳單速查" at bounding box center [942, 102] width 79 height 33
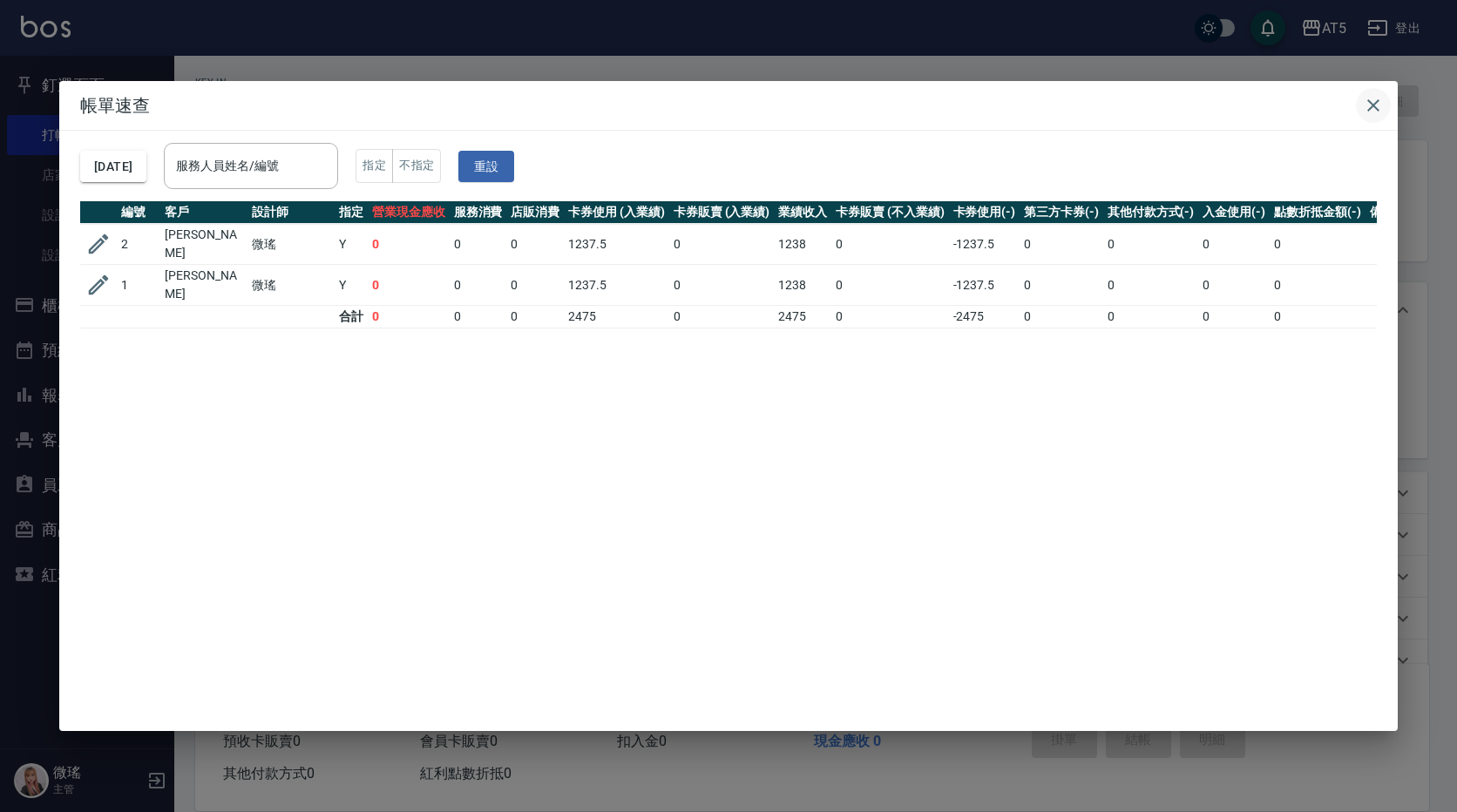
click at [1374, 108] on icon "button" at bounding box center [1373, 106] width 21 height 21
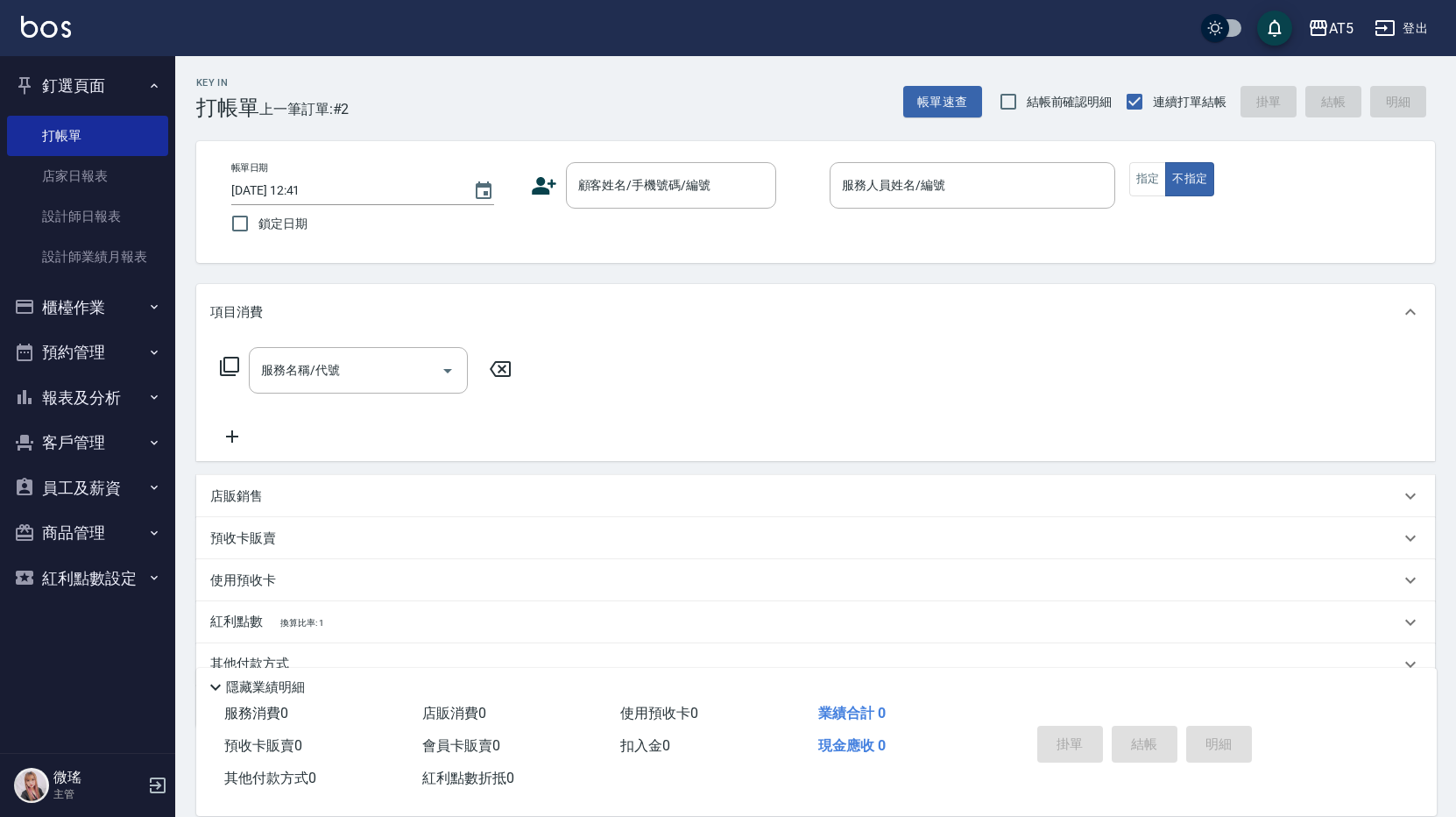
click at [56, 344] on button "預約管理" at bounding box center [88, 352] width 162 height 45
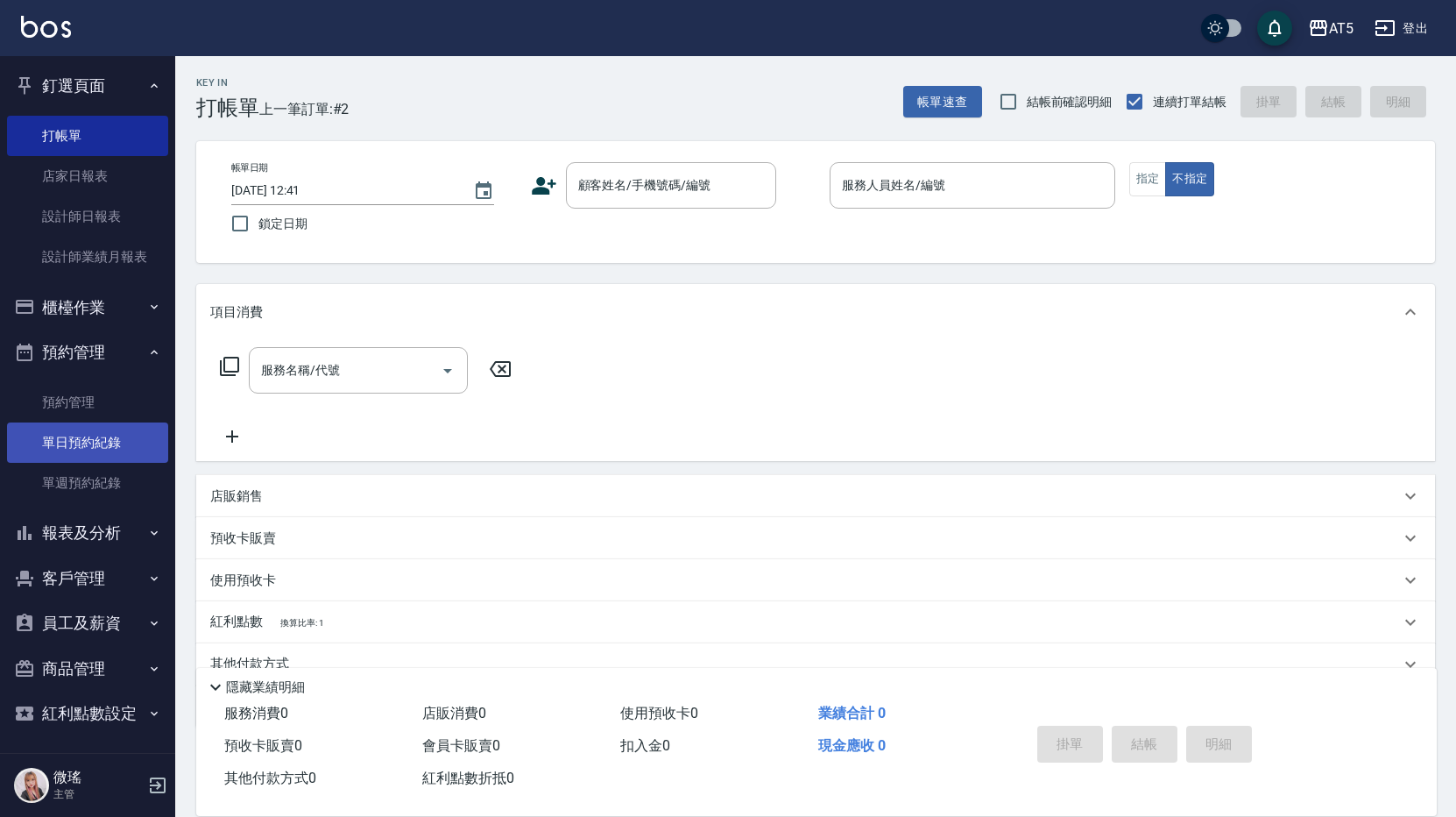
click at [83, 428] on link "單日預約紀錄" at bounding box center [88, 442] width 162 height 40
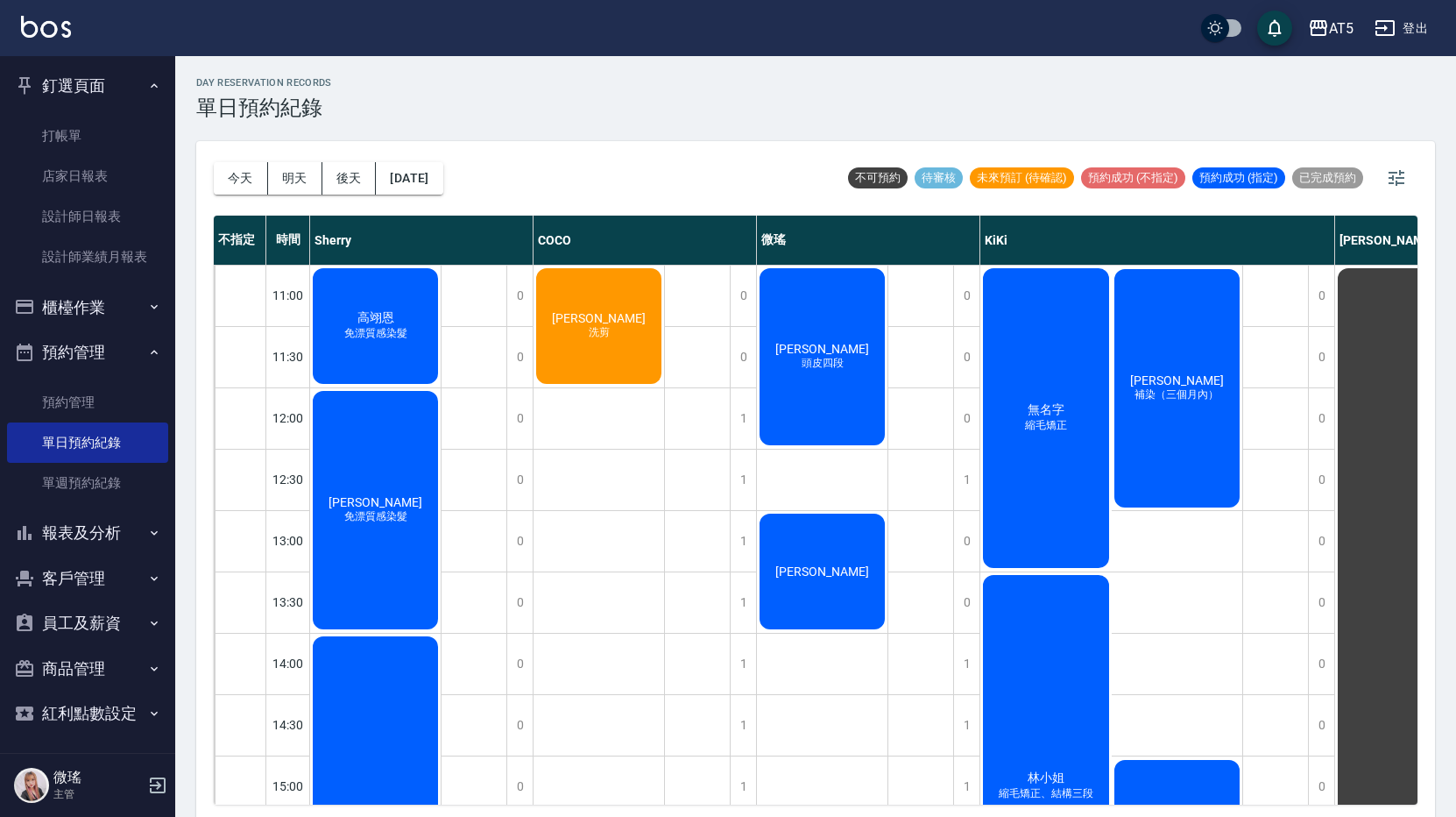
click at [842, 559] on div "[PERSON_NAME]" at bounding box center [822, 571] width 131 height 121
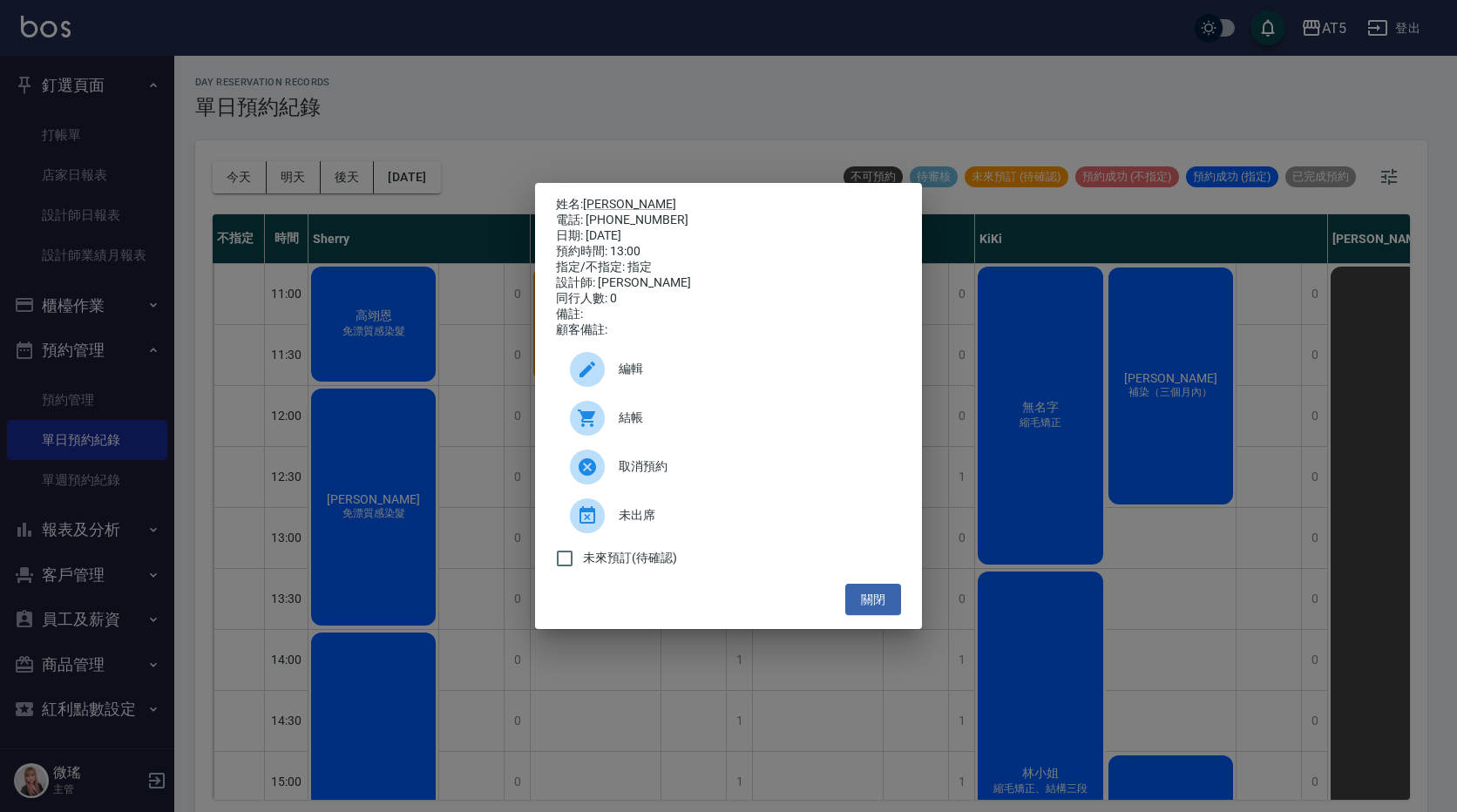
click at [635, 426] on span "結帳" at bounding box center [753, 417] width 268 height 19
click at [892, 601] on button "關閉" at bounding box center [872, 599] width 56 height 33
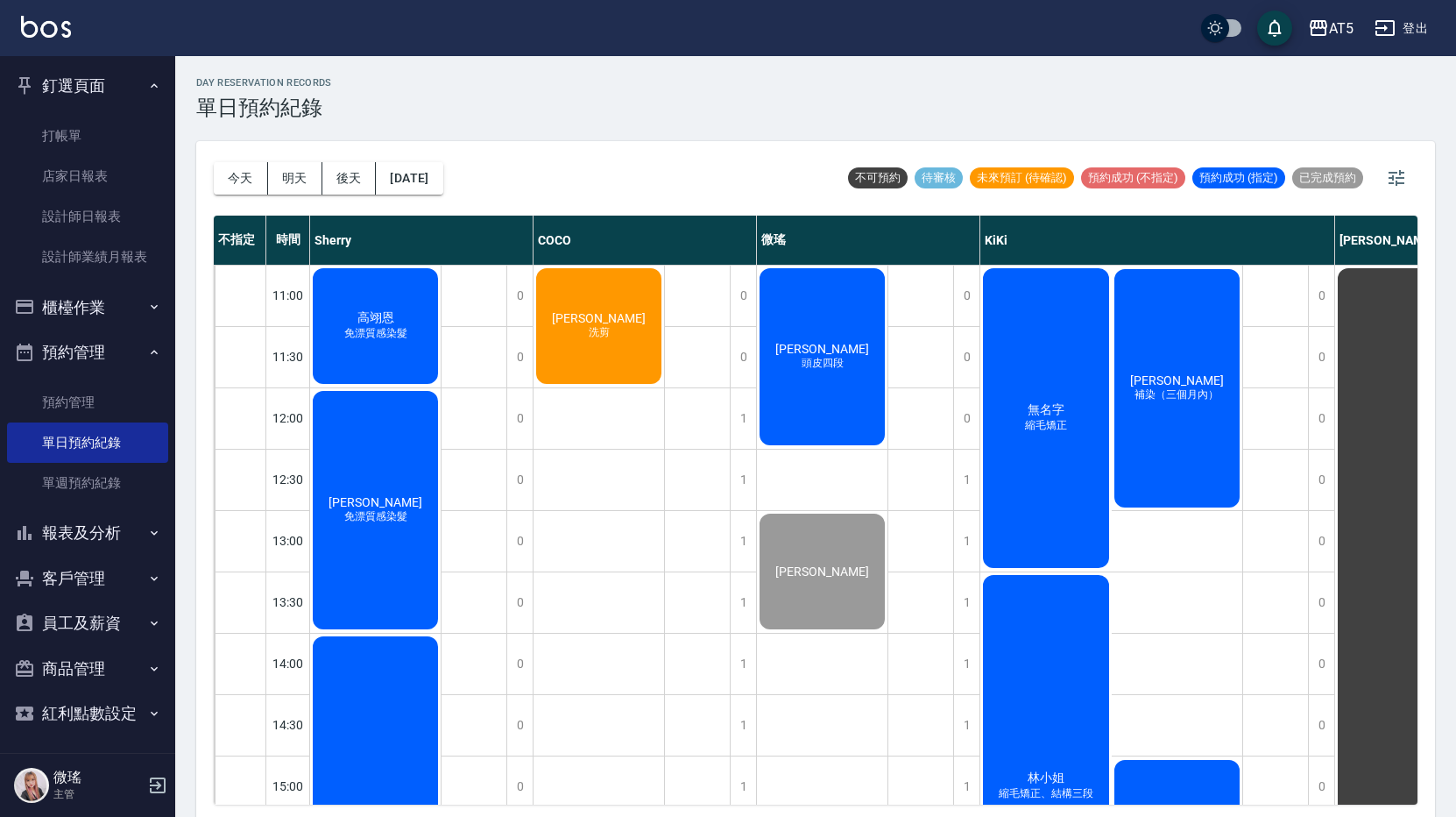
scroll to position [263, 0]
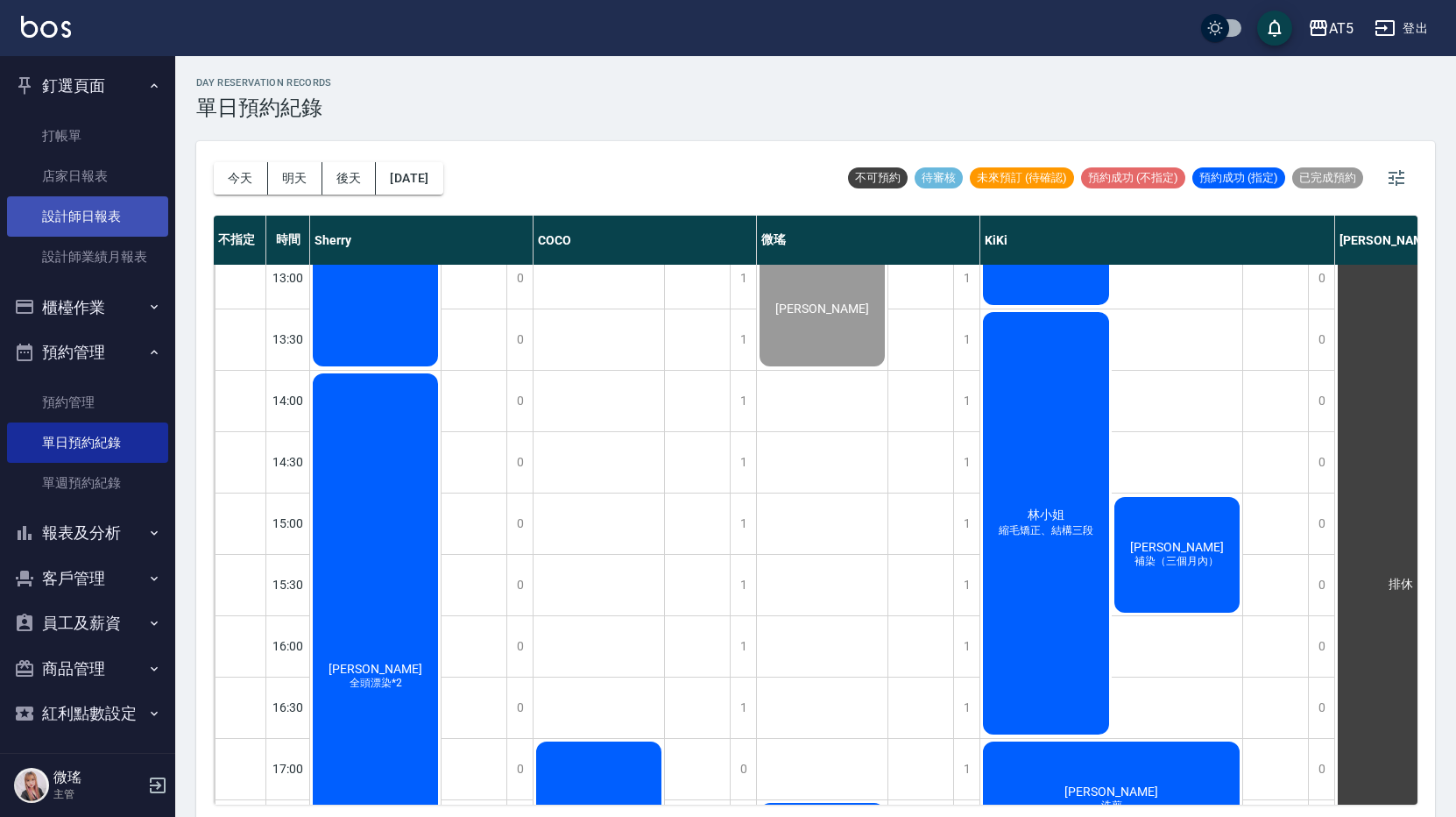
click at [83, 219] on link "設計師日報表" at bounding box center [88, 216] width 162 height 40
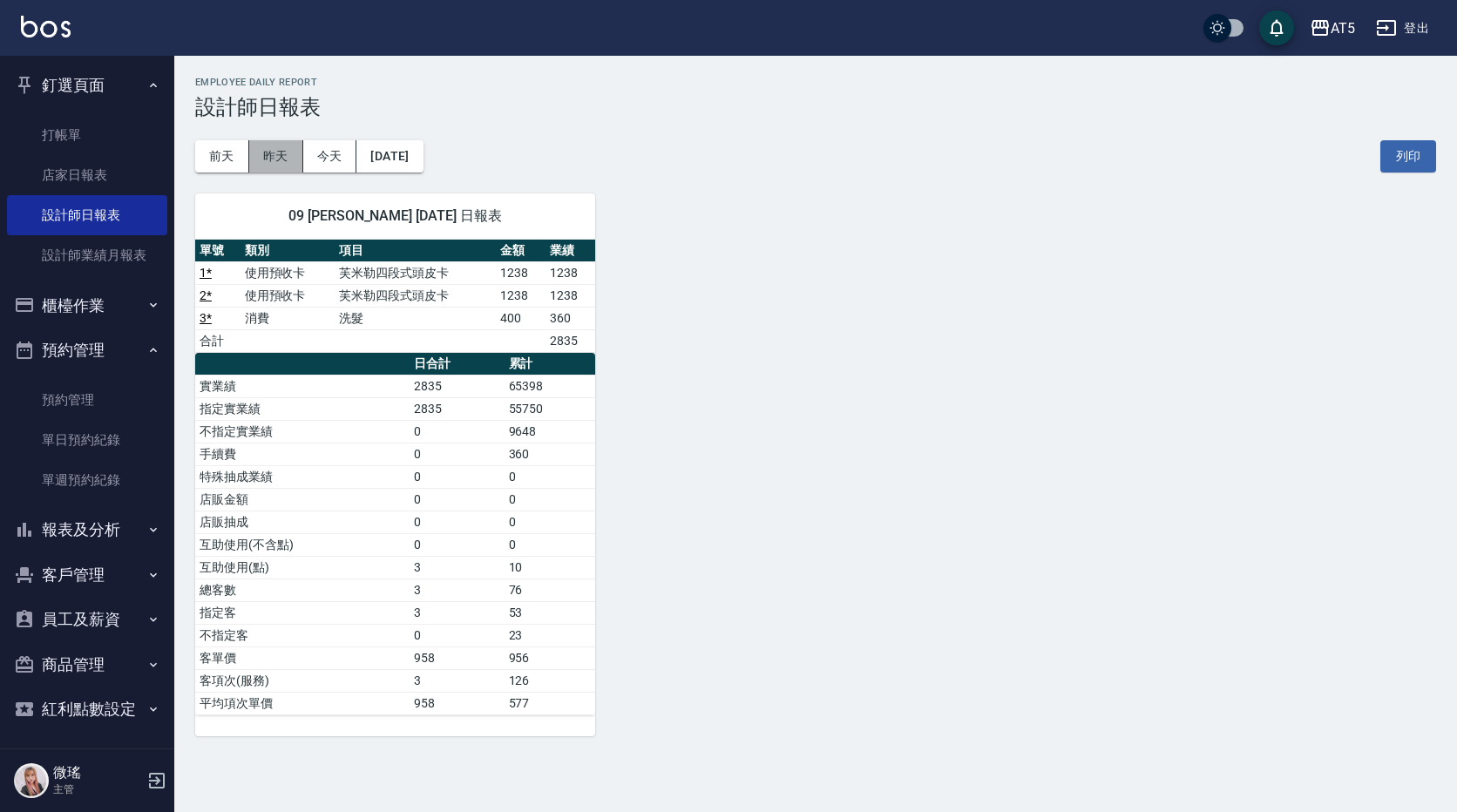
click at [275, 161] on button "昨天" at bounding box center [276, 156] width 54 height 33
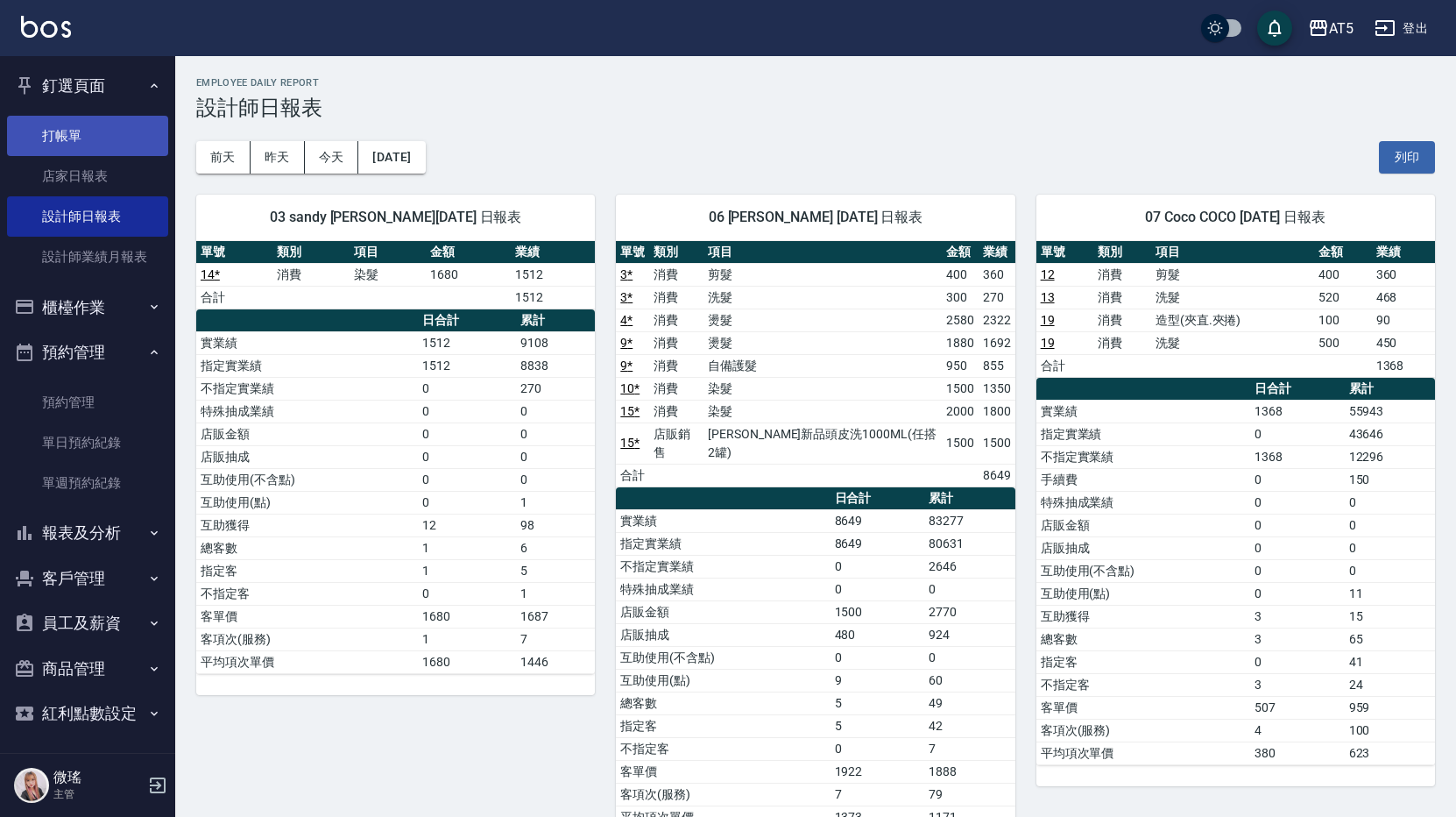
click at [91, 131] on link "打帳單" at bounding box center [88, 135] width 162 height 40
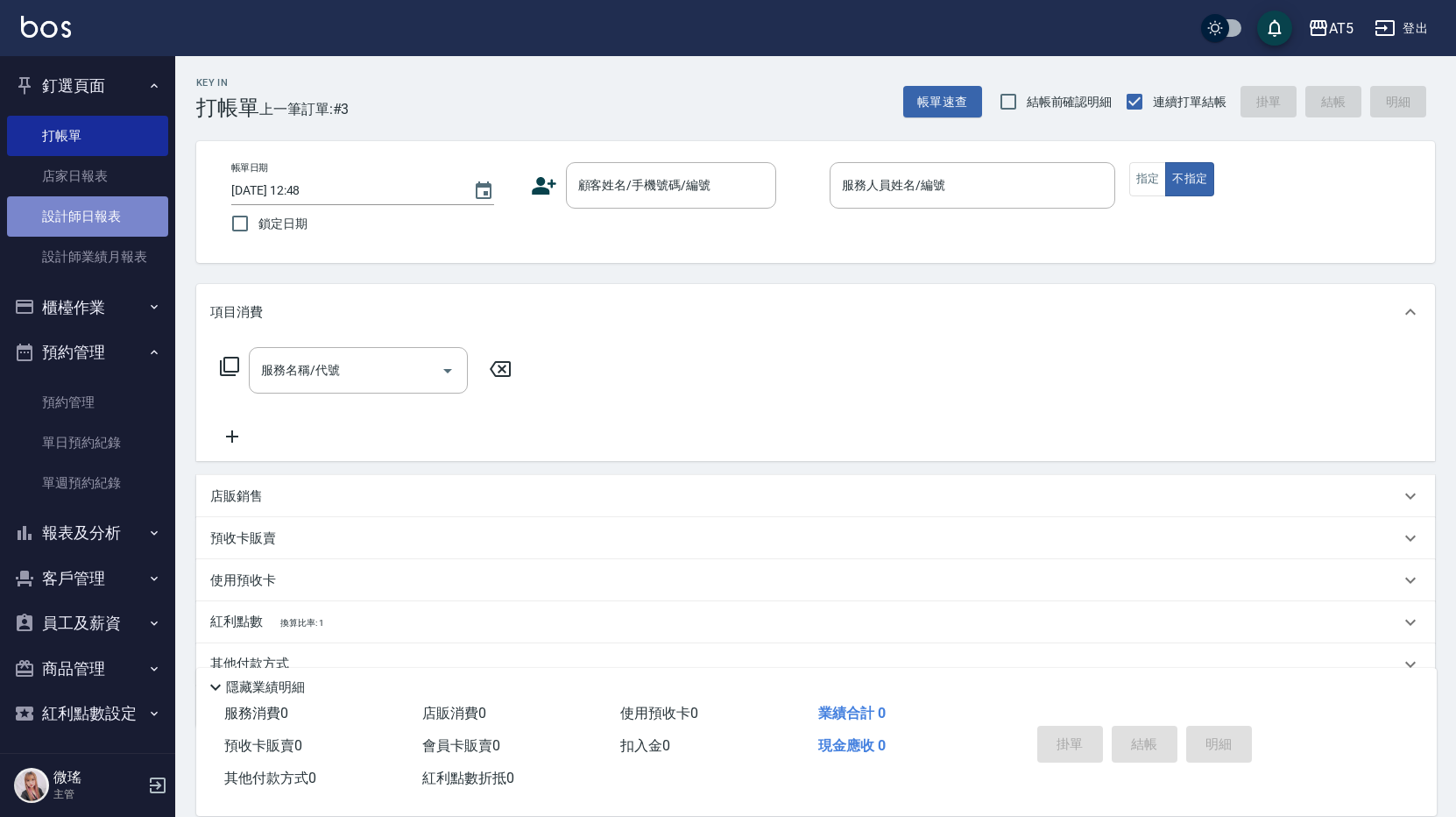
click at [115, 209] on link "設計師日報表" at bounding box center [88, 216] width 162 height 40
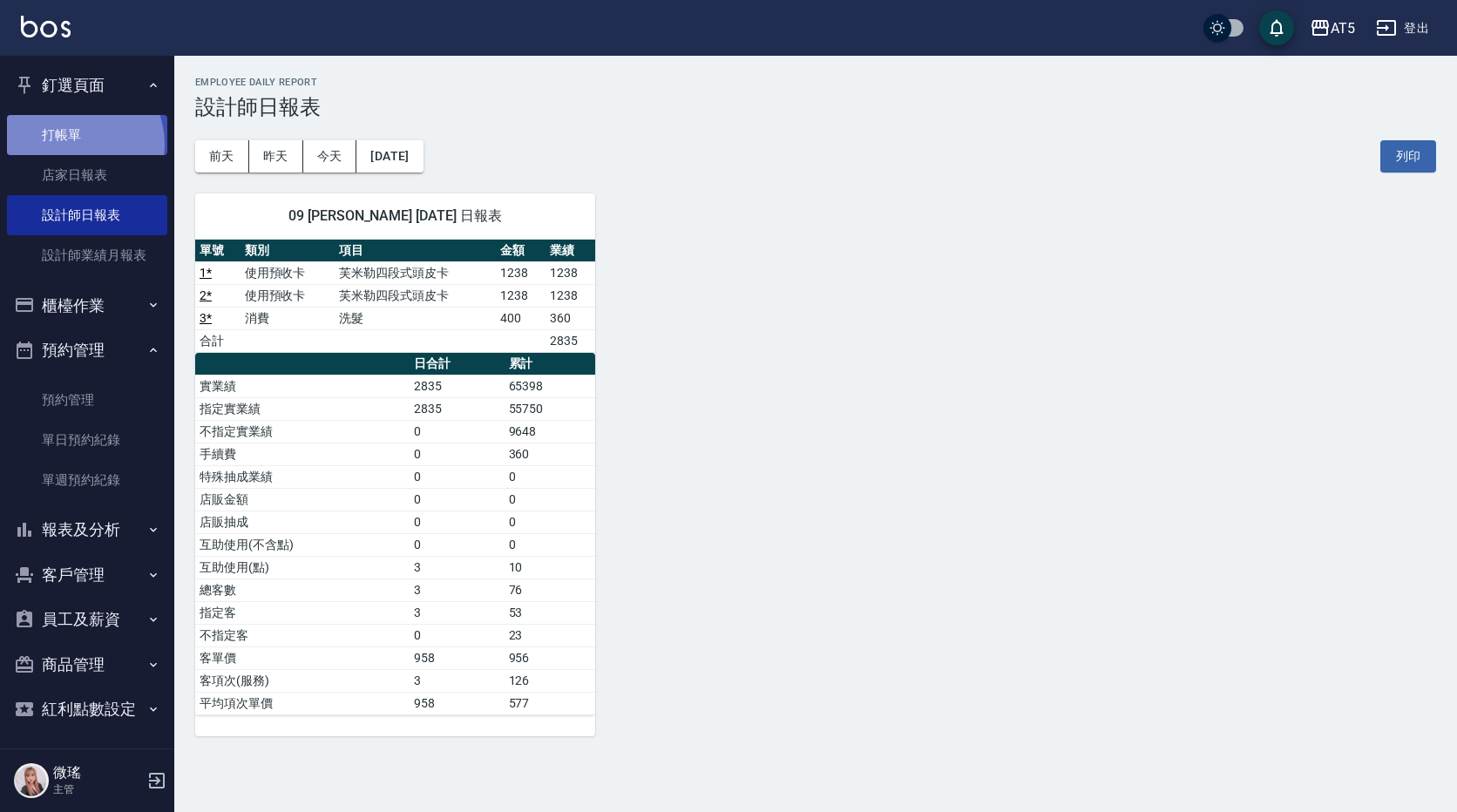
click at [72, 144] on link "打帳單" at bounding box center [87, 134] width 161 height 40
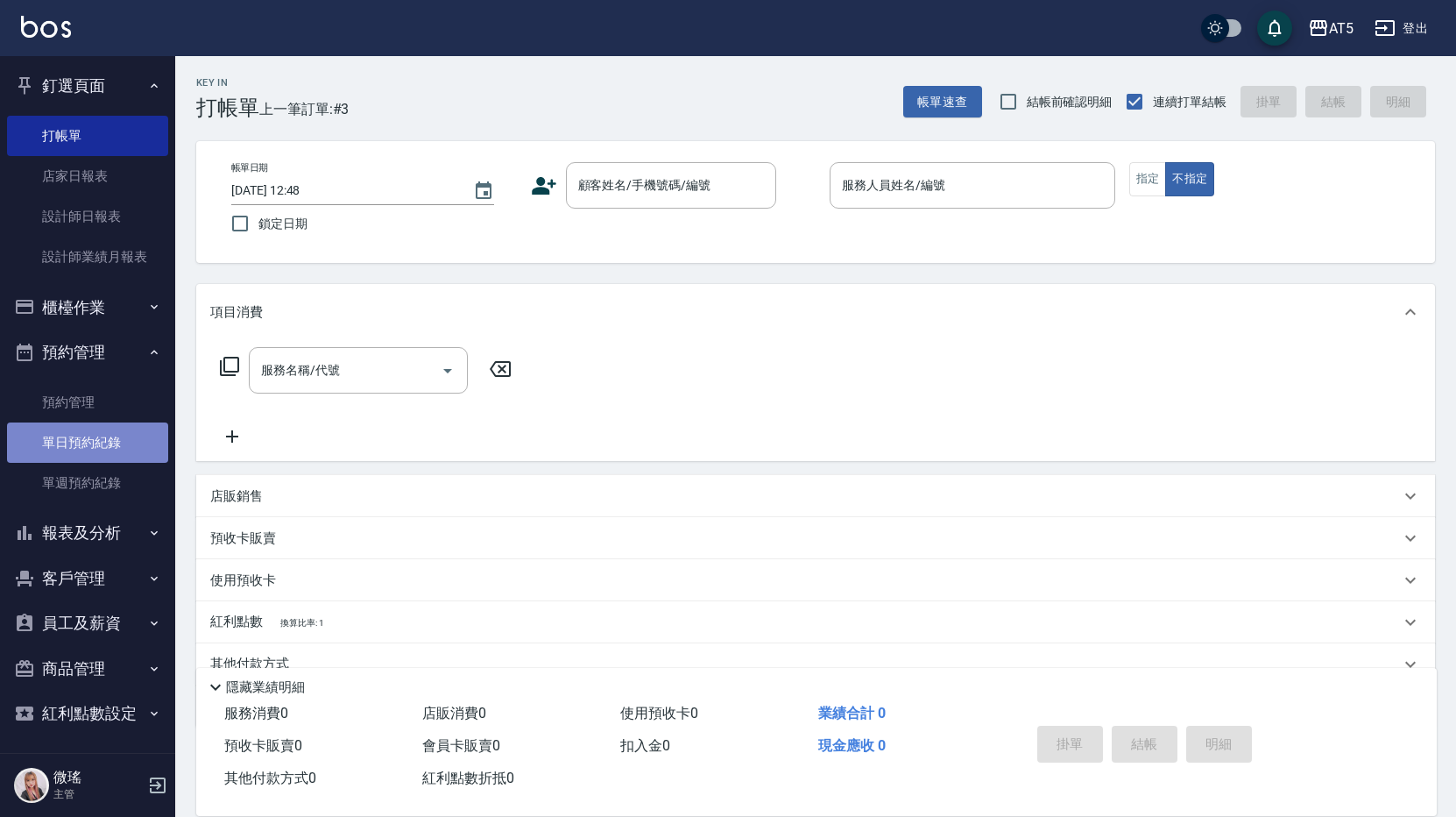
click at [97, 448] on link "單日預約紀錄" at bounding box center [88, 442] width 162 height 40
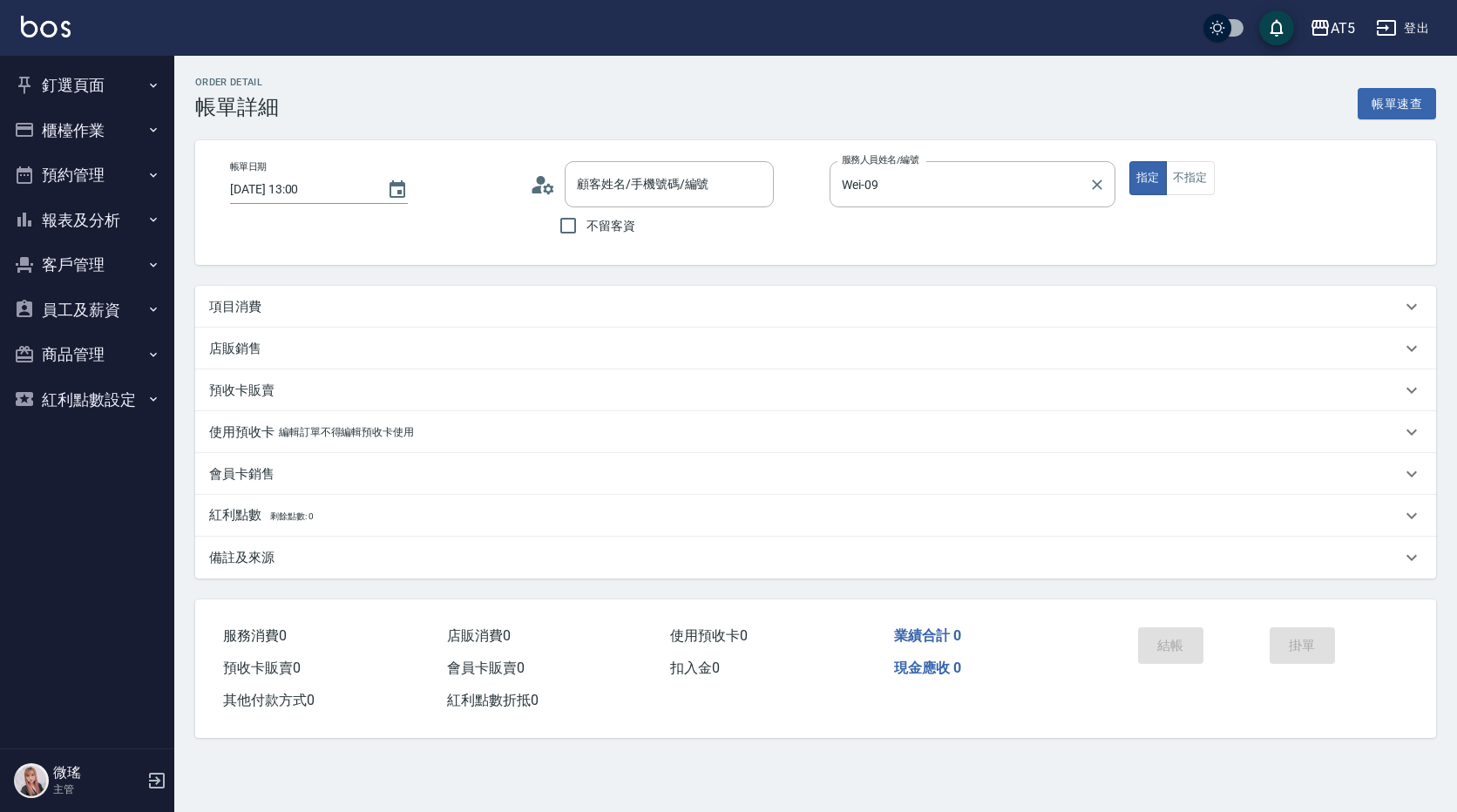
type input "[DATE] 13:00"
type input "Wei-09"
type input "[PERSON_NAME]/0938850333/09-53"
click at [272, 297] on div "項目消費" at bounding box center [805, 306] width 1192 height 19
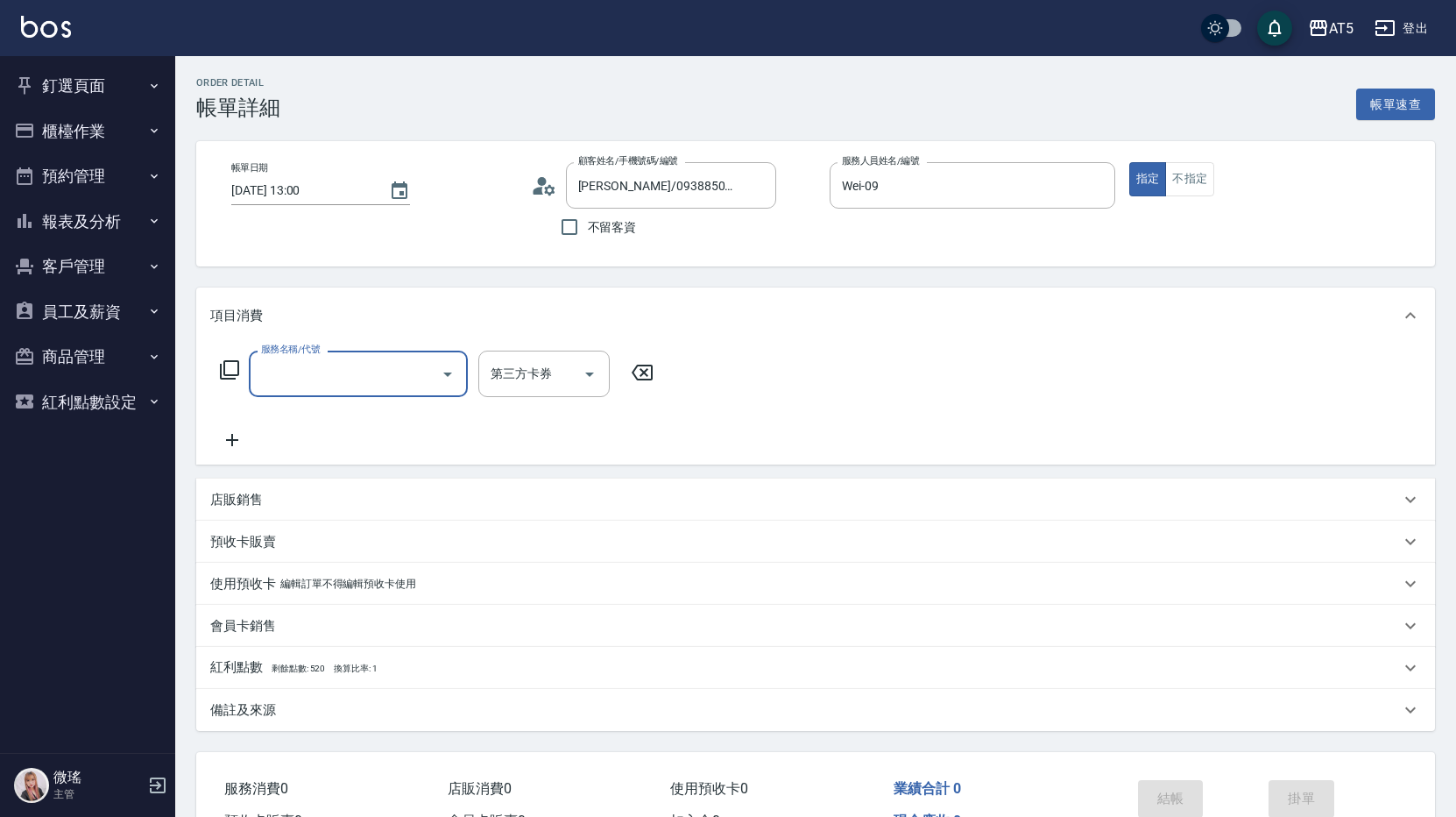
click at [269, 377] on input "服務名稱/代號" at bounding box center [344, 374] width 177 height 31
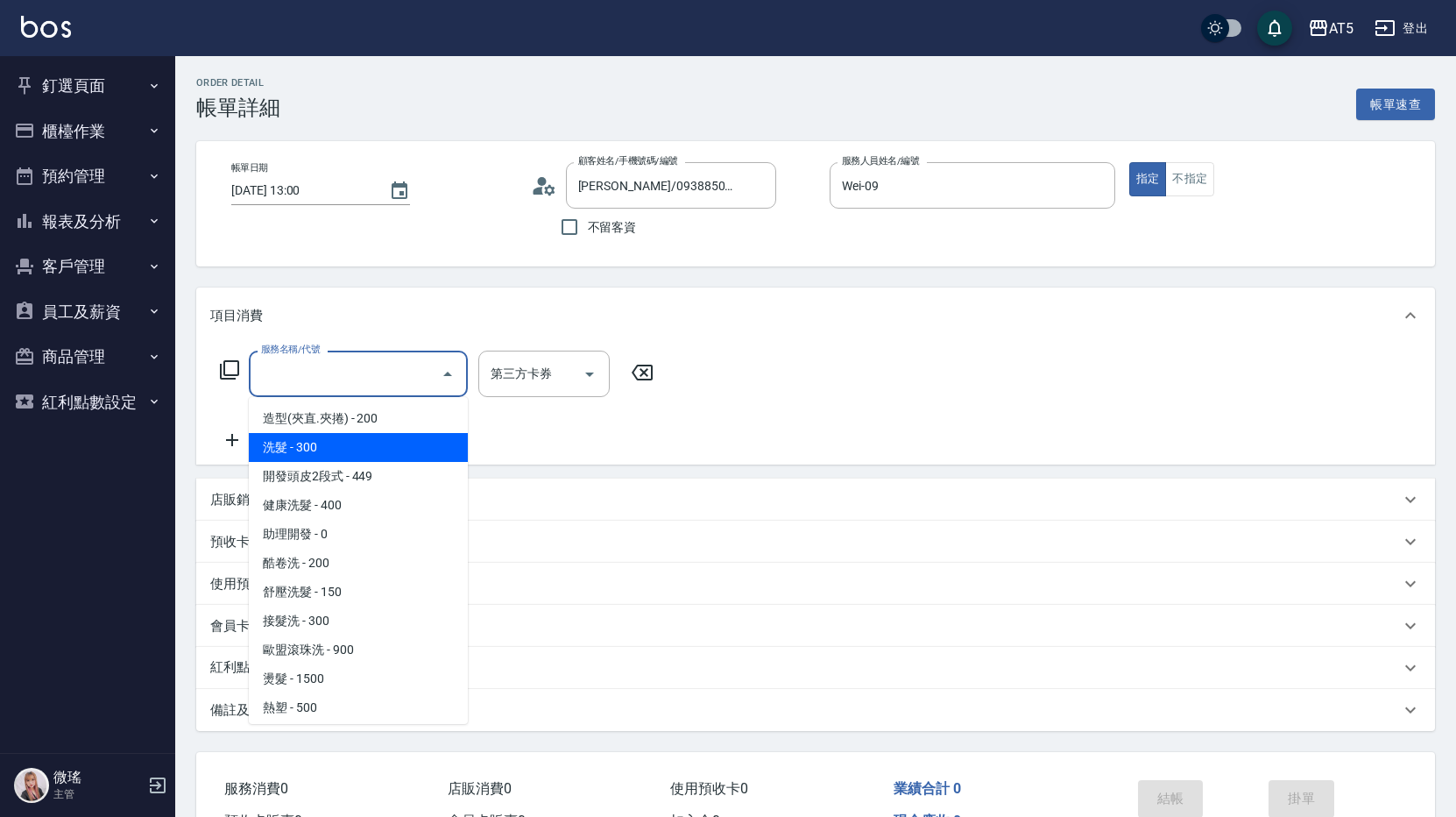
click at [322, 454] on span "洗髮 - 300" at bounding box center [358, 447] width 219 height 29
type input "30"
type input "洗髮(201)"
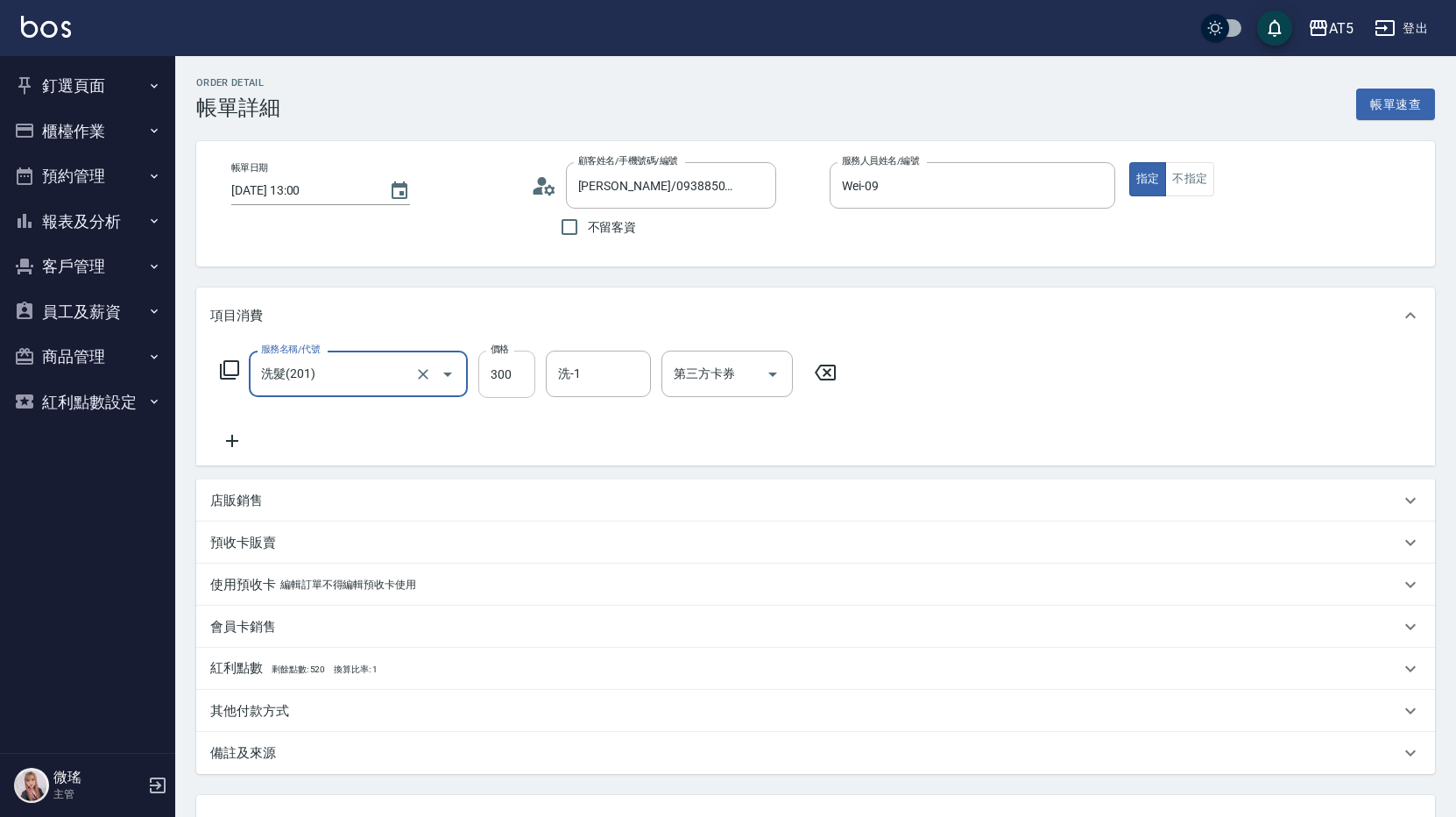
click at [522, 372] on input "300" at bounding box center [507, 374] width 57 height 47
type input "0"
type input "40"
type input "400"
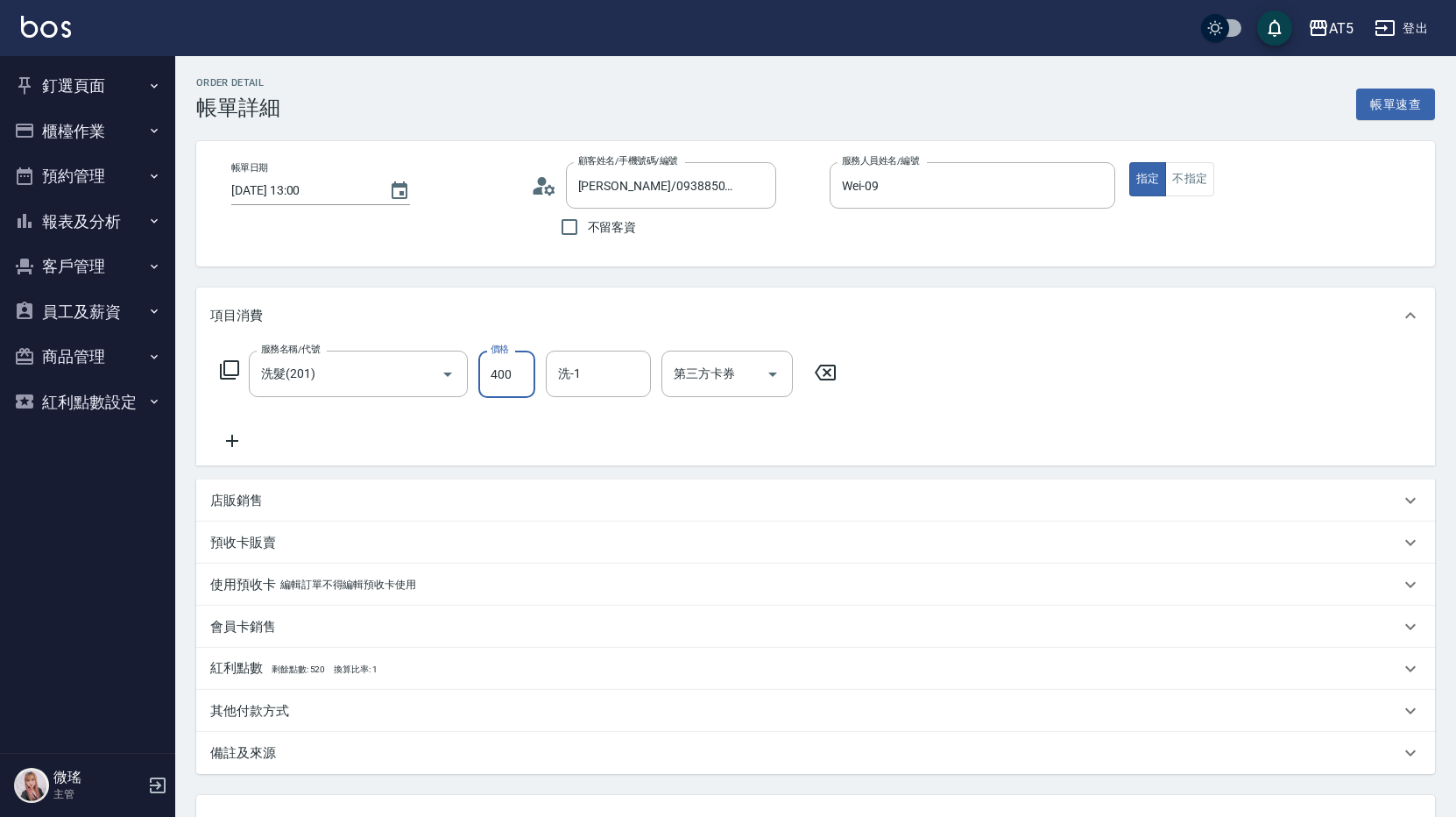
click at [977, 361] on div "服務名稱/代號 洗髮(201) 服務名稱/代號 價格 400 價格 洗-1 洗-1 第三方卡券 第三方卡券" at bounding box center [815, 404] width 1238 height 122
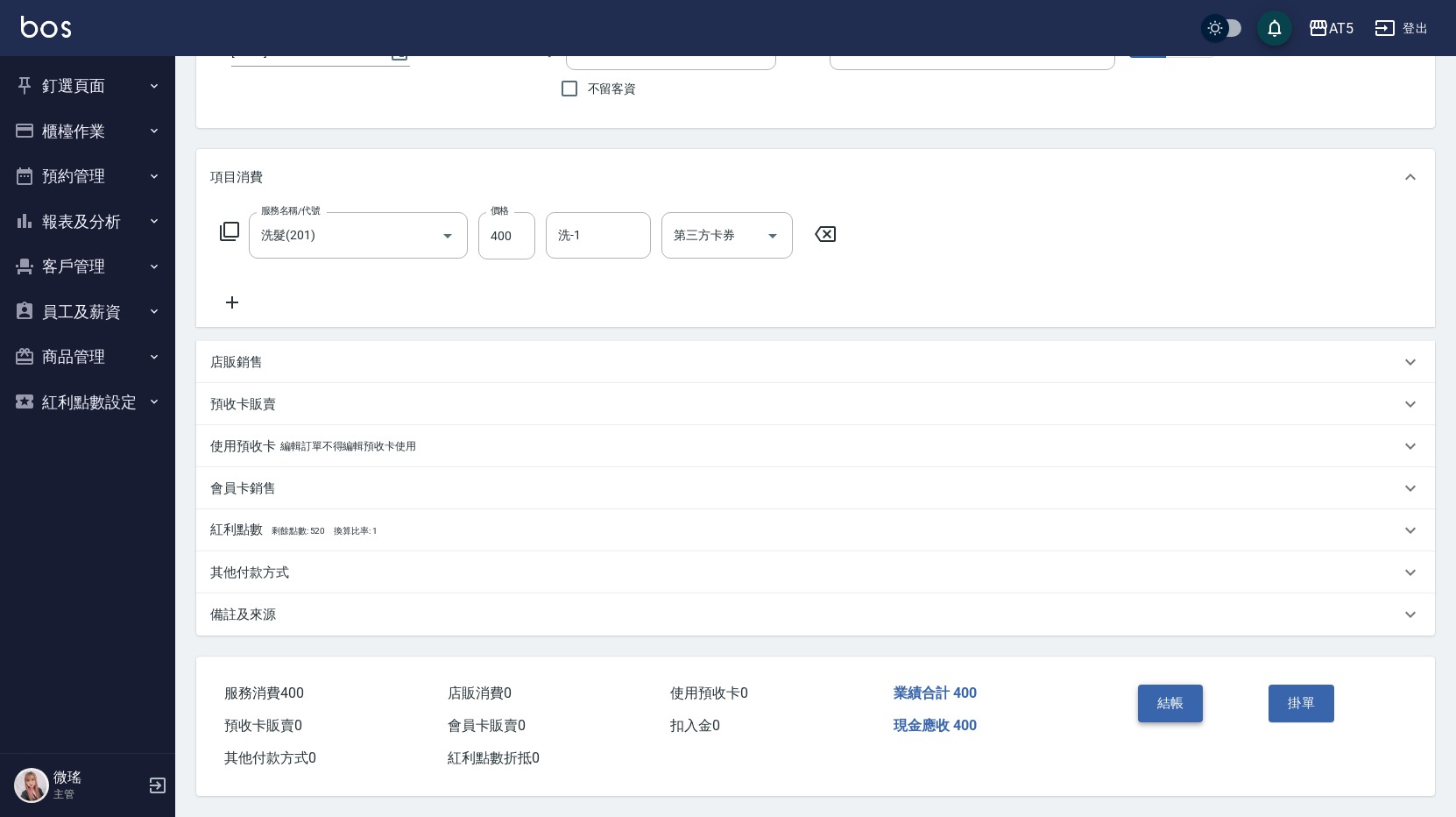
click at [1183, 704] on button "結帳" at bounding box center [1171, 702] width 66 height 36
